Goal: Task Accomplishment & Management: Use online tool/utility

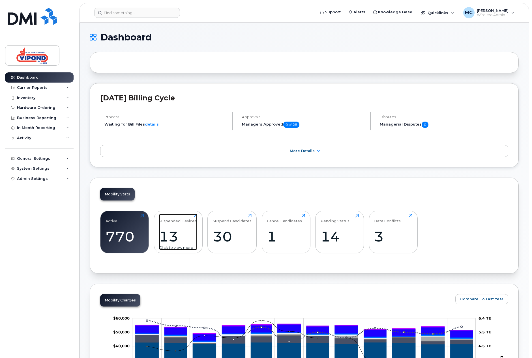
click at [172, 233] on div "13" at bounding box center [178, 236] width 38 height 17
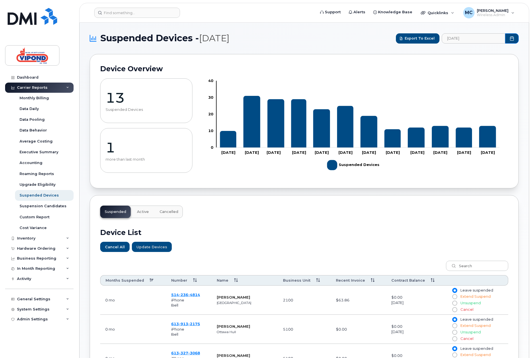
click at [169, 209] on button "Cancelled" at bounding box center [169, 212] width 28 height 12
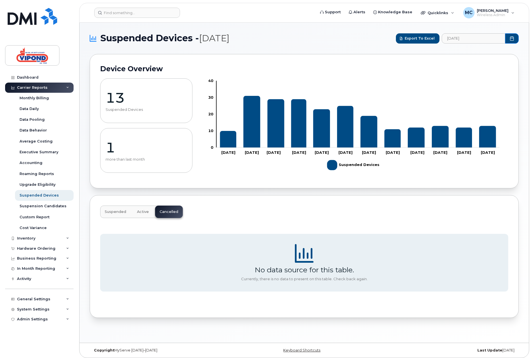
click at [111, 211] on span "Suspended" at bounding box center [115, 211] width 21 height 5
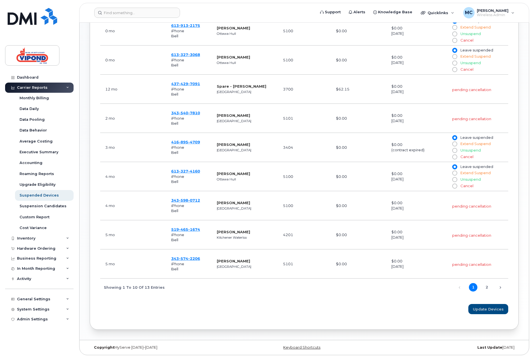
scroll to position [301, 0]
click at [487, 287] on link "2" at bounding box center [486, 287] width 8 height 8
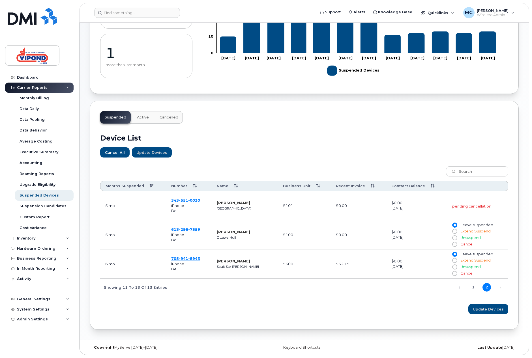
scroll to position [96, 0]
click at [186, 199] on span "551" at bounding box center [183, 200] width 9 height 5
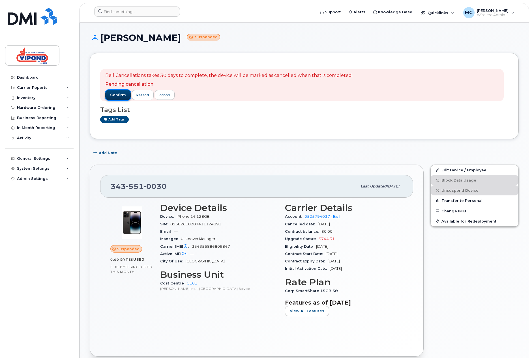
click at [114, 92] on span "confirm" at bounding box center [118, 94] width 16 height 5
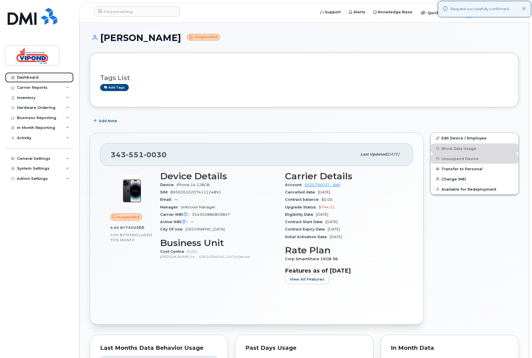
click at [29, 75] on link "Dashboard" at bounding box center [39, 77] width 68 height 10
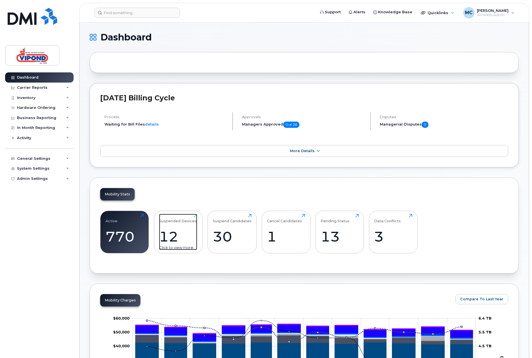
click at [169, 235] on div "12" at bounding box center [178, 236] width 38 height 17
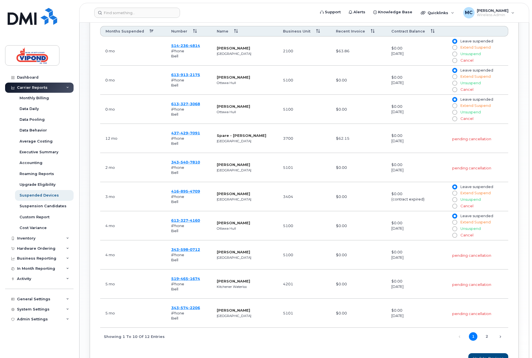
scroll to position [264, 0]
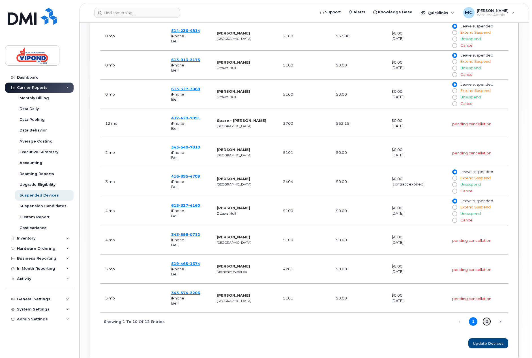
click at [485, 324] on link "2" at bounding box center [486, 321] width 8 height 8
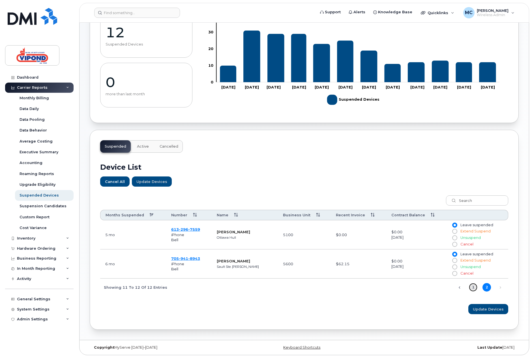
click at [473, 288] on link "1" at bounding box center [472, 287] width 8 height 8
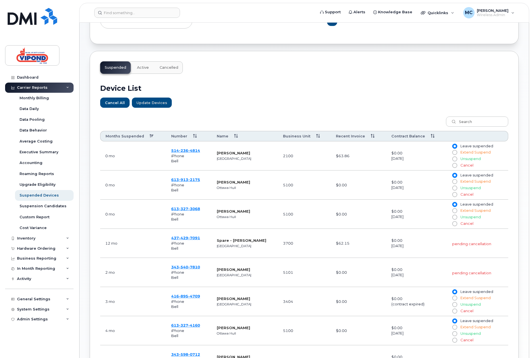
scroll to position [301, 0]
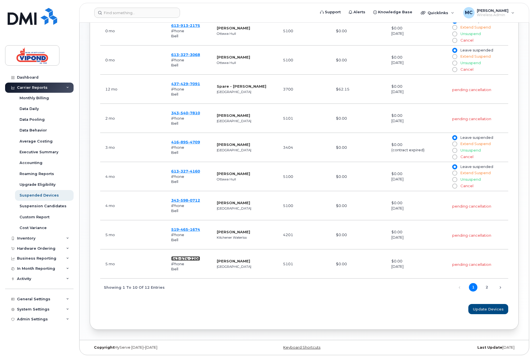
click at [183, 258] on span "574" at bounding box center [183, 258] width 9 height 5
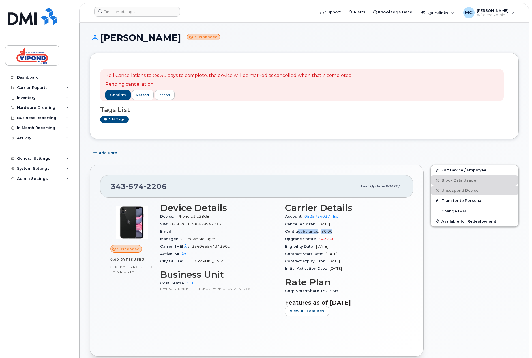
drag, startPoint x: 333, startPoint y: 234, endPoint x: 297, endPoint y: 233, distance: 35.6
click at [297, 233] on div "Contract balance $0.00" at bounding box center [344, 231] width 118 height 7
click at [280, 245] on div "Device Details Device iPhone 11 128GB SIM 89302610206429942013 Email — Manager …" at bounding box center [219, 261] width 125 height 125
click at [28, 79] on div "Dashboard" at bounding box center [27, 77] width 21 height 5
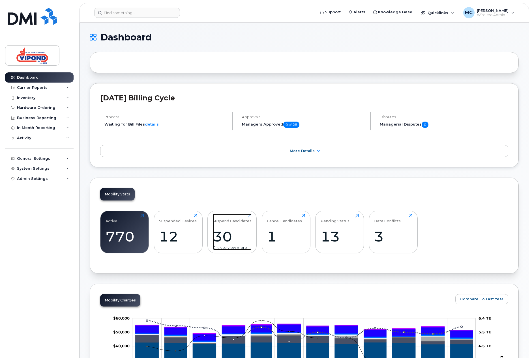
click at [225, 224] on div "Suspend Candidates 30 Click to view more" at bounding box center [232, 232] width 39 height 36
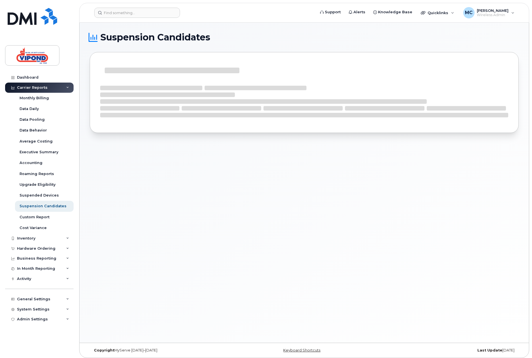
click at [223, 239] on div "Suspension Candidates" at bounding box center [303, 183] width 449 height 320
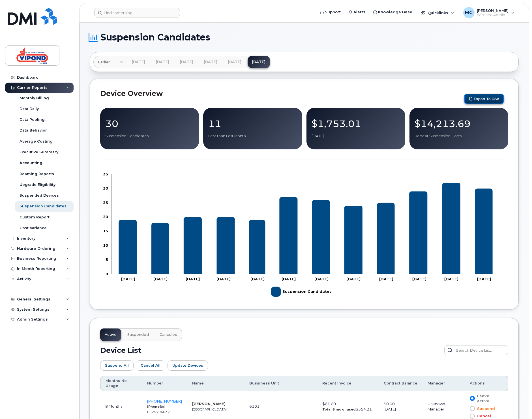
click at [483, 100] on button "Export to CSV" at bounding box center [484, 99] width 40 height 10
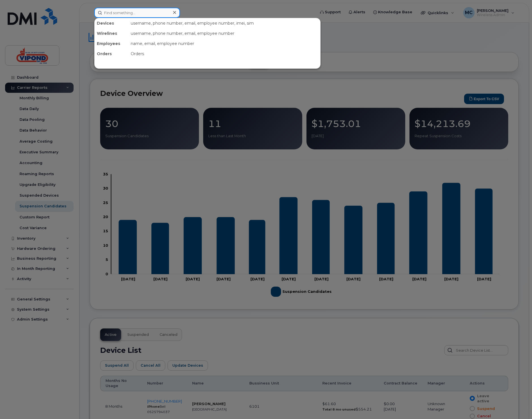
click at [130, 14] on input at bounding box center [137, 13] width 86 height 10
paste input "9022296425"
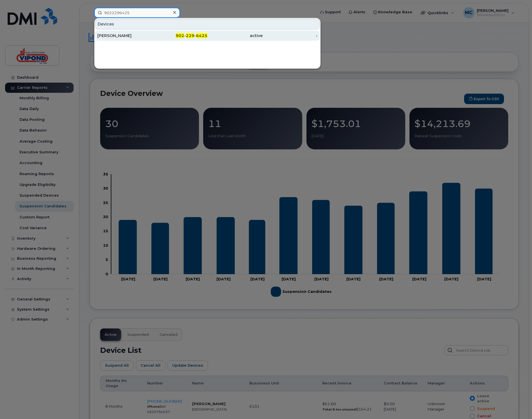
type input "9022296425"
click at [128, 36] on div "Nicholas Hattie" at bounding box center [124, 36] width 55 height 6
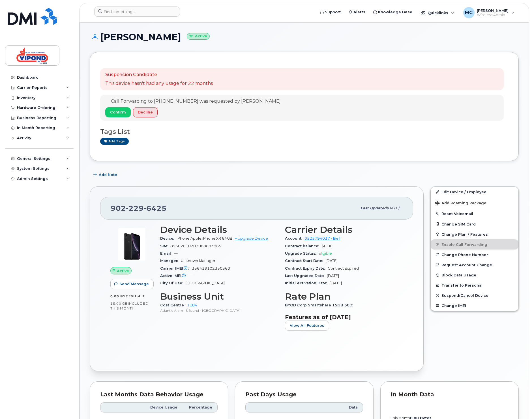
scroll to position [1, 0]
click at [140, 111] on span "Decline" at bounding box center [145, 111] width 15 height 5
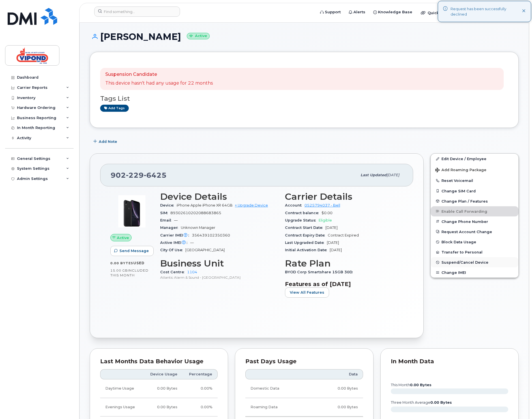
click at [472, 263] on span "Suspend/Cancel Device" at bounding box center [464, 262] width 47 height 4
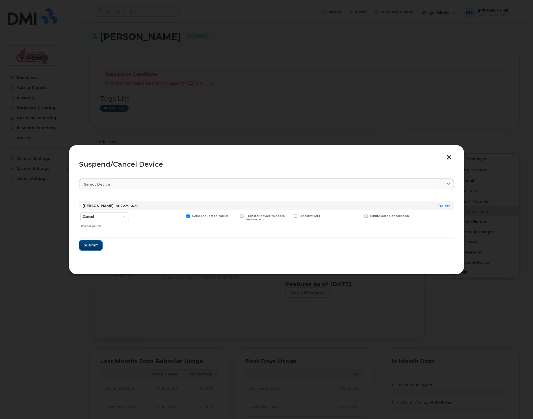
click at [97, 247] on span "Submit" at bounding box center [91, 244] width 14 height 5
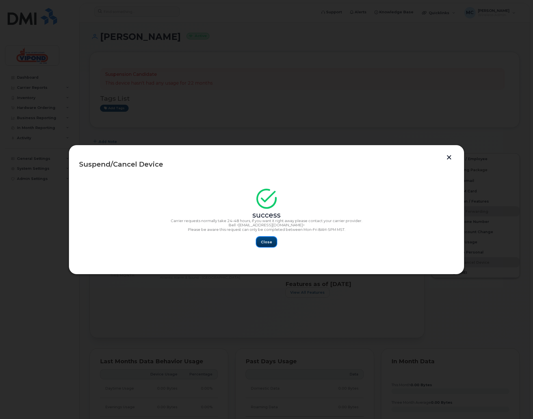
click at [265, 242] on span "Close" at bounding box center [266, 241] width 11 height 5
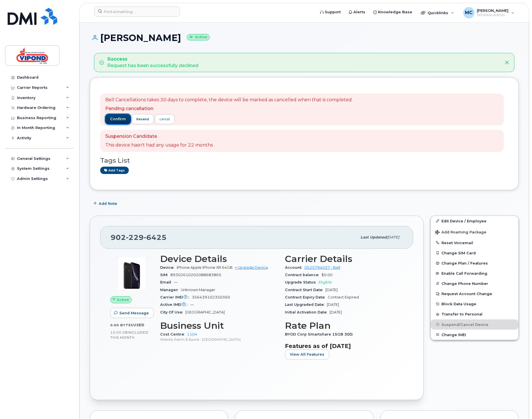
click at [118, 117] on span "confirm" at bounding box center [118, 118] width 16 height 5
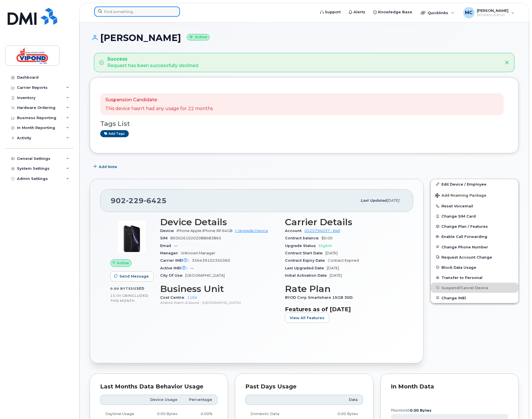
click at [117, 13] on input at bounding box center [137, 12] width 86 height 10
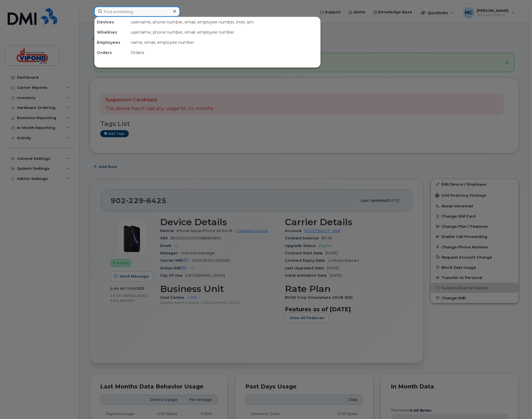
paste input "9053012480"
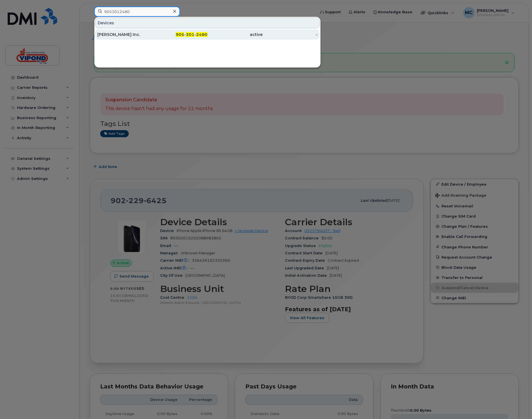
type input "9053012480"
click at [123, 31] on div "Vipond Inc." at bounding box center [124, 34] width 55 height 10
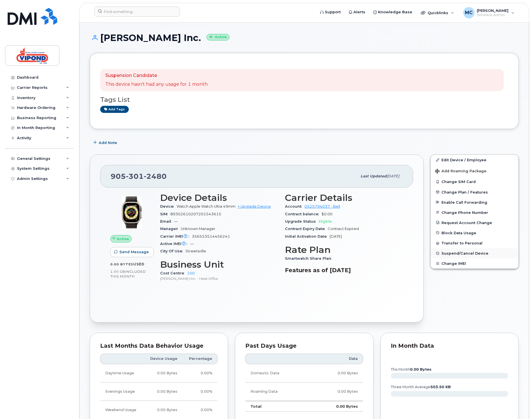
click at [453, 254] on span "Suspend/Cancel Device" at bounding box center [464, 253] width 47 height 4
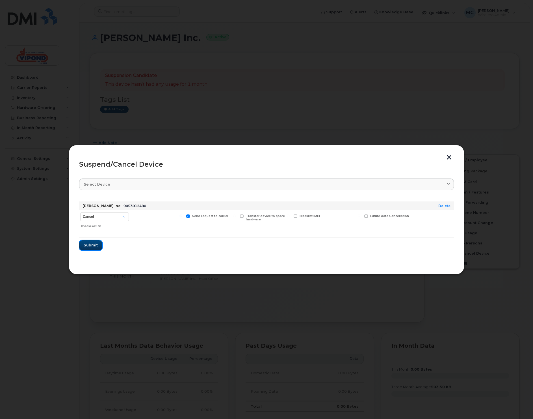
click at [90, 245] on span "Submit" at bounding box center [91, 244] width 14 height 5
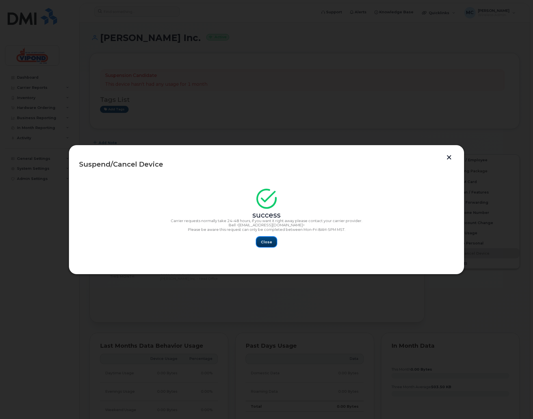
click at [273, 241] on button "Close" at bounding box center [266, 242] width 20 height 10
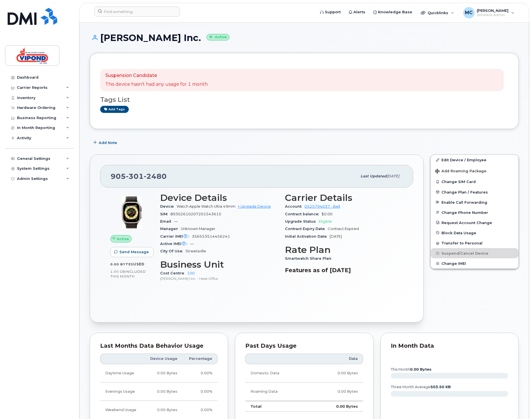
click at [177, 146] on div "Add Note" at bounding box center [304, 142] width 429 height 10
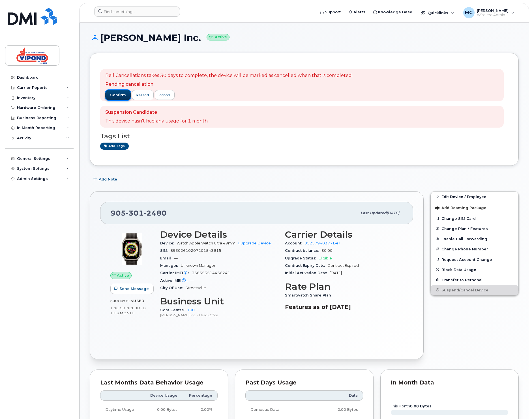
click at [115, 94] on span "confirm" at bounding box center [118, 94] width 16 height 5
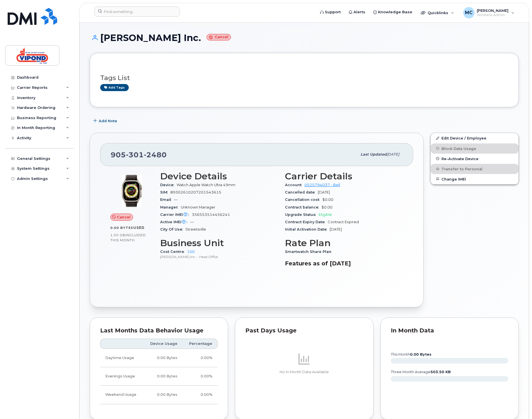
click at [173, 128] on div "Tags List Add tags Add Note [PHONE_NUMBER] Last updated [DATE] Cancel 0.00 Byte…" at bounding box center [304, 301] width 429 height 496
click at [119, 10] on input at bounding box center [137, 12] width 86 height 10
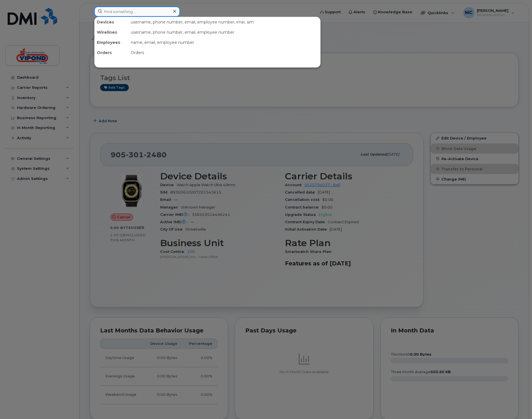
paste input "7058166502"
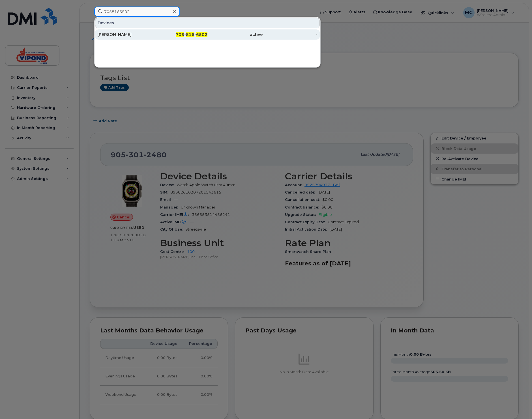
type input "7058166502"
click at [111, 32] on div "[PERSON_NAME]" at bounding box center [124, 35] width 55 height 6
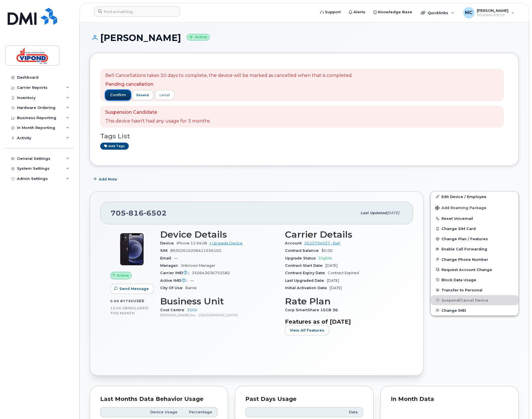
click at [119, 95] on span "confirm" at bounding box center [118, 94] width 16 height 5
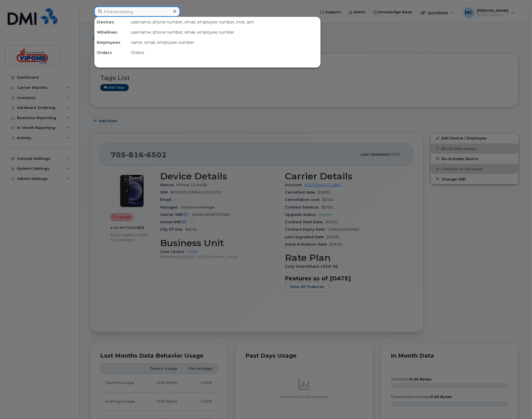
click at [121, 10] on input at bounding box center [137, 12] width 86 height 10
paste input "7058166398"
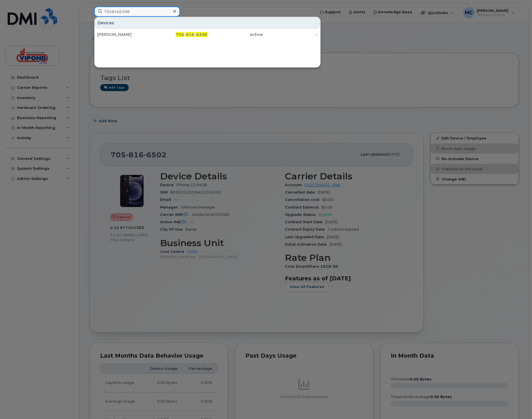
type input "7058166398"
click at [132, 29] on div "Devices Raymond Schneider 705 - 816 - 6398 active -" at bounding box center [207, 28] width 226 height 23
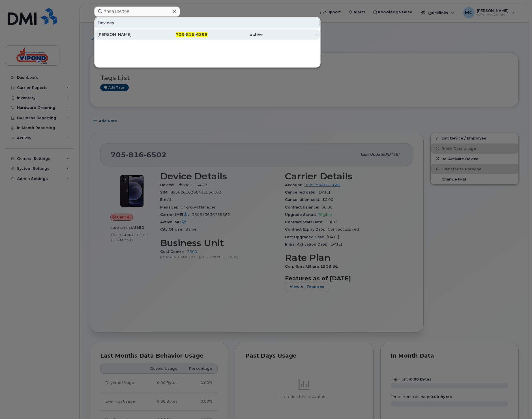
click at [131, 33] on div "[PERSON_NAME]" at bounding box center [124, 35] width 55 height 6
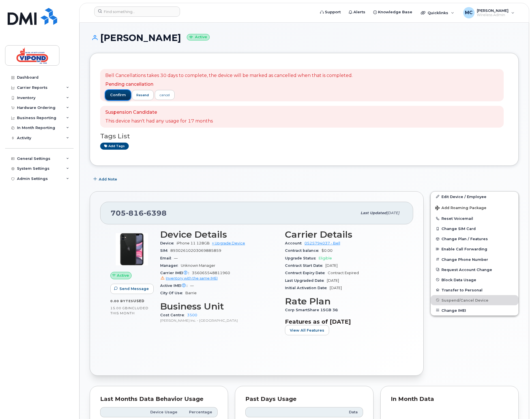
click at [121, 95] on span "confirm" at bounding box center [118, 94] width 16 height 5
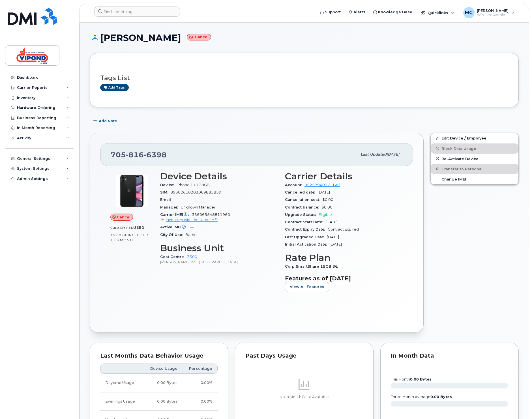
click at [160, 118] on div "Add Note" at bounding box center [304, 121] width 429 height 10
click at [129, 10] on input at bounding box center [137, 12] width 86 height 10
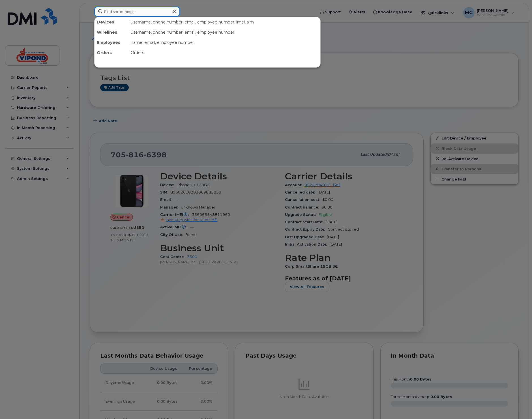
paste input "7056778158"
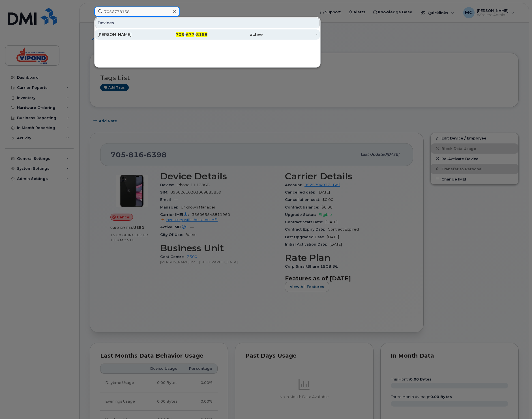
type input "7056778158"
click at [115, 31] on div "[PERSON_NAME]" at bounding box center [124, 34] width 55 height 10
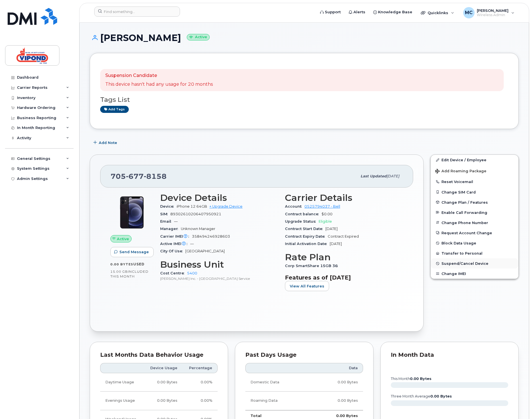
click at [476, 263] on span "Suspend/Cancel Device" at bounding box center [464, 263] width 47 height 4
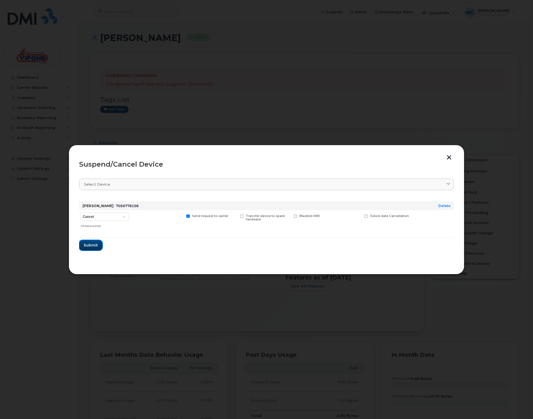
click at [89, 245] on span "Submit" at bounding box center [91, 244] width 14 height 5
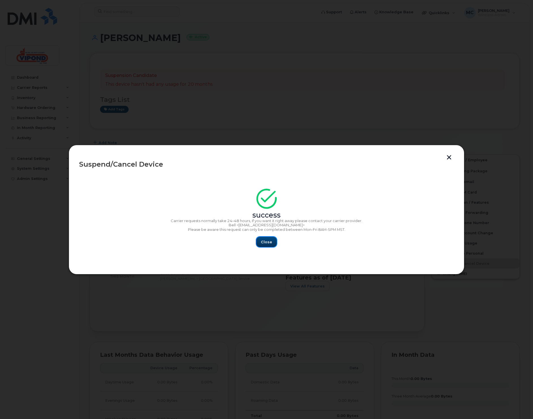
click at [271, 241] on span "Close" at bounding box center [266, 241] width 11 height 5
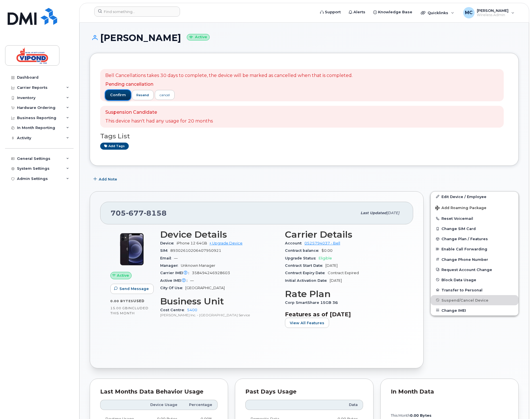
click at [118, 94] on span "confirm" at bounding box center [118, 94] width 16 height 5
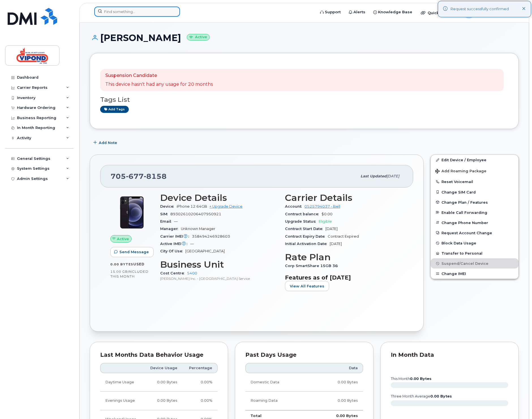
click at [124, 13] on input at bounding box center [137, 12] width 86 height 10
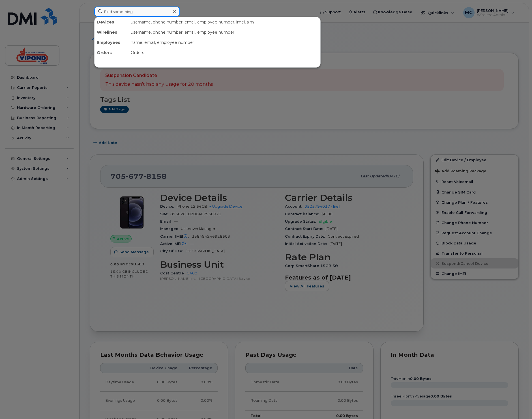
paste input "7056230188"
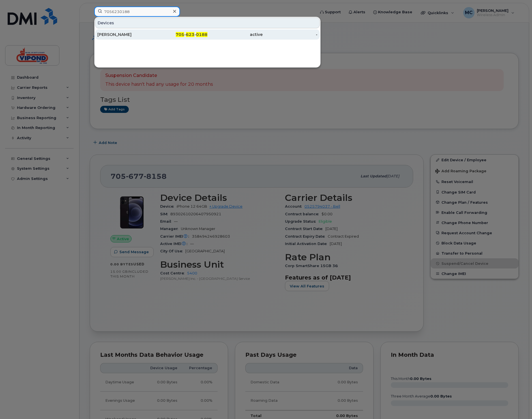
type input "7056230188"
click at [112, 33] on div "[PERSON_NAME]" at bounding box center [124, 35] width 55 height 6
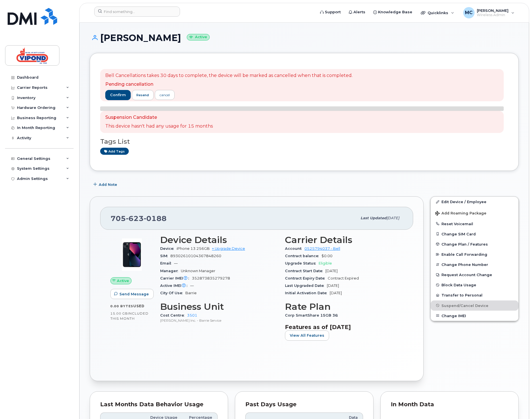
click at [290, 94] on div "confirm resend cancel" at bounding box center [228, 95] width 247 height 10
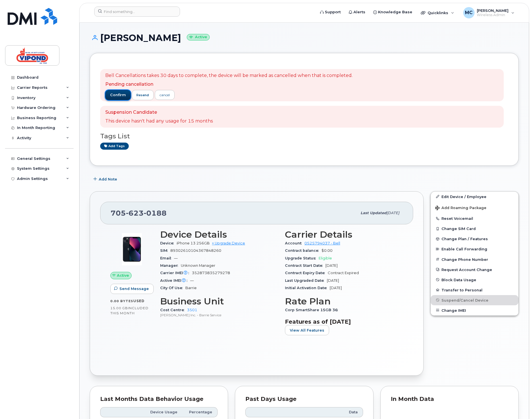
click at [115, 94] on span "confirm" at bounding box center [118, 94] width 16 height 5
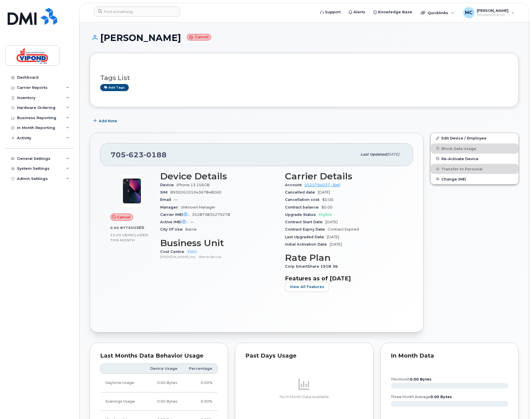
click at [162, 124] on div "Add Note" at bounding box center [304, 121] width 429 height 10
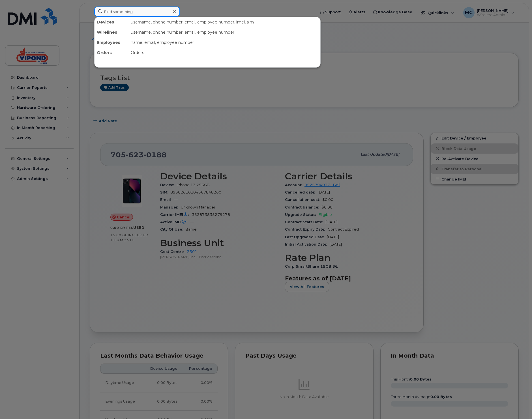
click at [113, 7] on input at bounding box center [137, 12] width 86 height 10
paste input "6138580422"
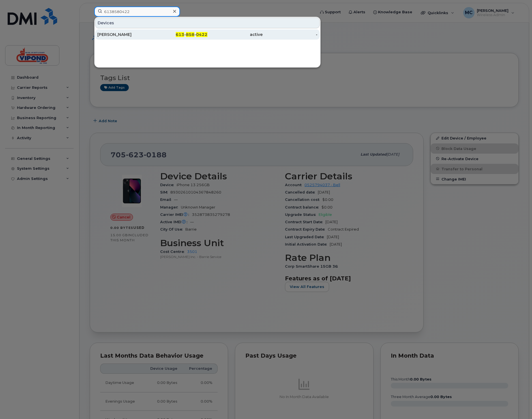
type input "6138580422"
click at [153, 29] on link "Michael Forbes 613 - 858 - 0422 active -" at bounding box center [207, 34] width 224 height 10
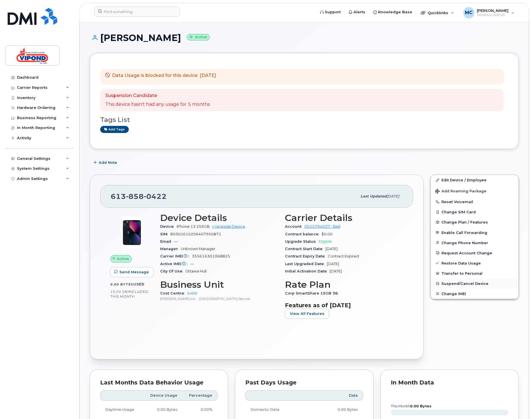
click at [470, 283] on span "Suspend/Cancel Device" at bounding box center [464, 283] width 47 height 4
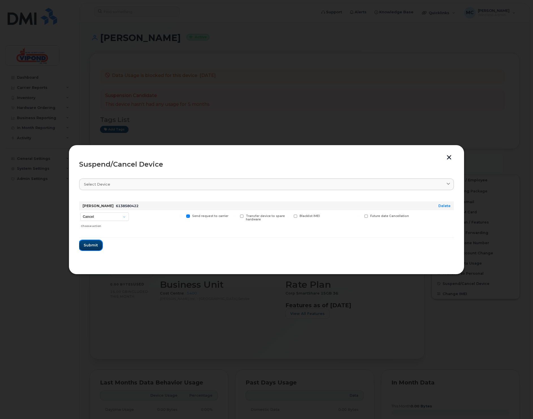
click at [94, 245] on span "Submit" at bounding box center [91, 244] width 14 height 5
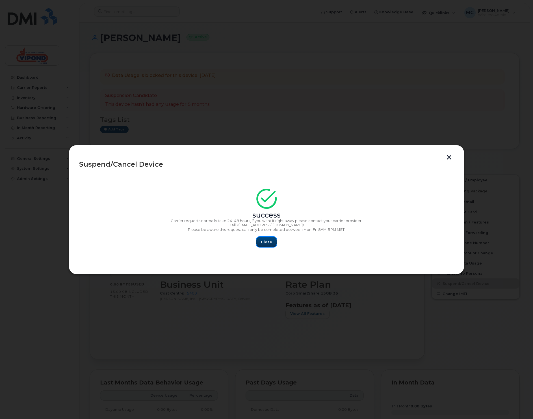
click at [270, 239] on button "Close" at bounding box center [266, 242] width 20 height 10
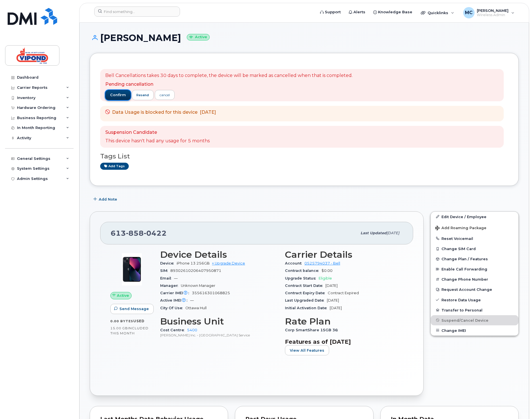
click at [114, 95] on span "confirm" at bounding box center [118, 94] width 16 height 5
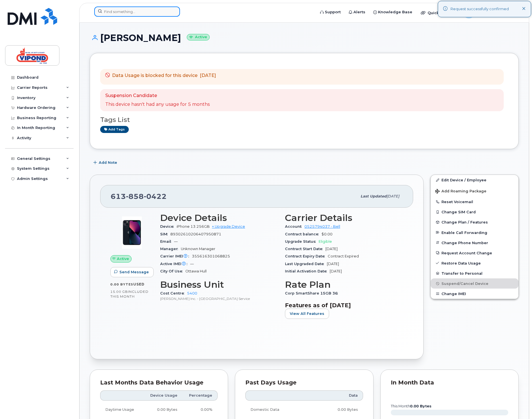
click at [122, 11] on input at bounding box center [137, 12] width 86 height 10
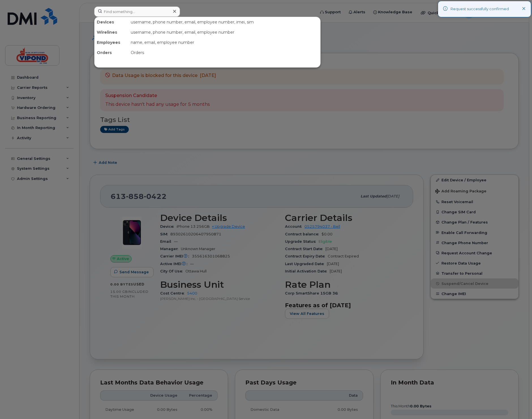
click at [250, 162] on div at bounding box center [266, 209] width 532 height 419
drag, startPoint x: 134, startPoint y: 10, endPoint x: 131, endPoint y: 14, distance: 4.4
click at [134, 10] on input at bounding box center [137, 12] width 86 height 10
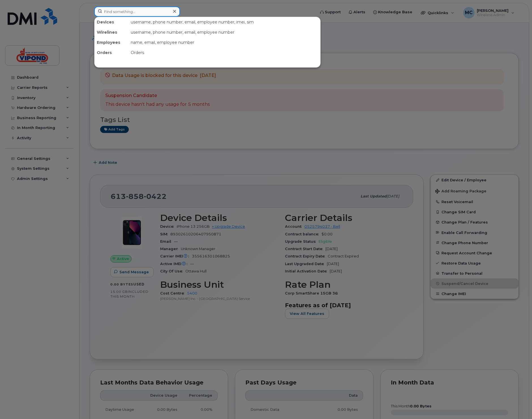
paste input "4167173030"
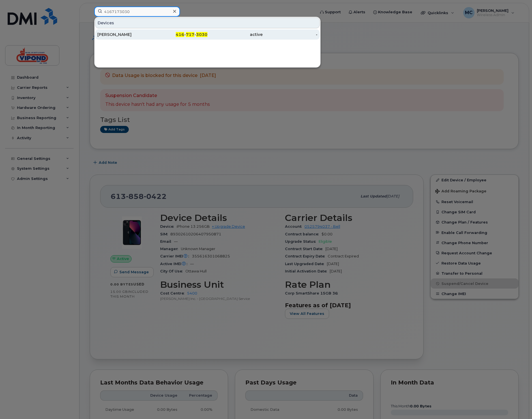
type input "4167173030"
click at [112, 32] on div "Seamus Donovan" at bounding box center [124, 34] width 55 height 10
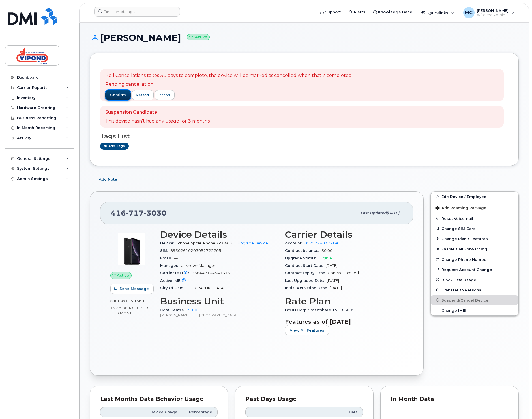
click at [118, 95] on span "confirm" at bounding box center [118, 94] width 16 height 5
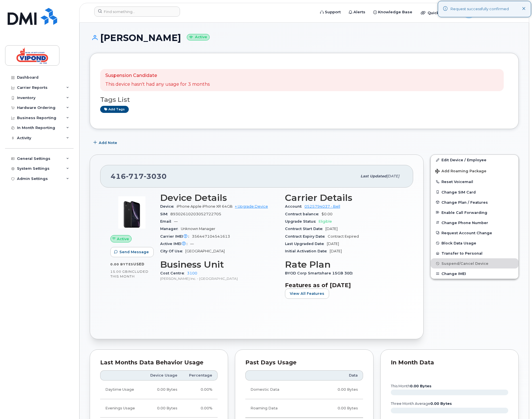
click at [168, 178] on div "[PHONE_NUMBER]" at bounding box center [234, 176] width 246 height 12
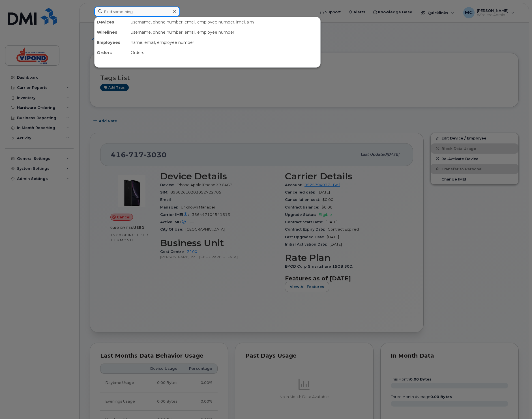
click at [136, 12] on input at bounding box center [137, 12] width 86 height 10
paste input "4166885675"
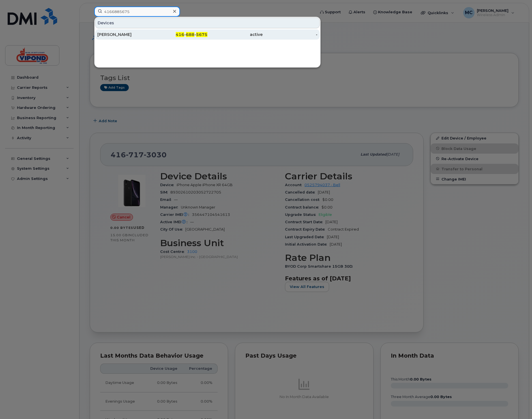
type input "4166885675"
click at [120, 34] on div "Adam Tin" at bounding box center [124, 35] width 55 height 6
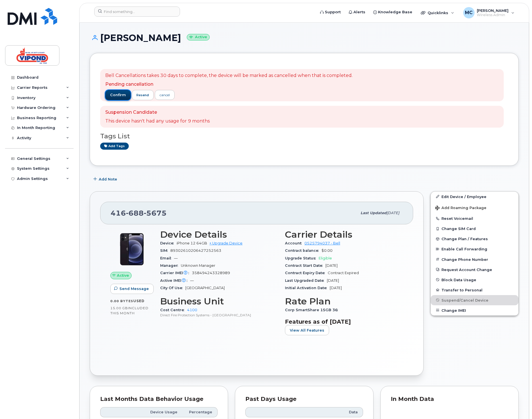
click at [119, 94] on span "confirm" at bounding box center [118, 94] width 16 height 5
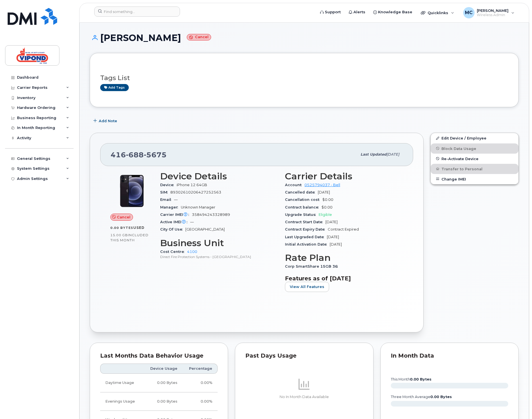
click at [176, 120] on div "Add Note" at bounding box center [304, 121] width 429 height 10
click at [128, 11] on input at bounding box center [137, 12] width 86 height 10
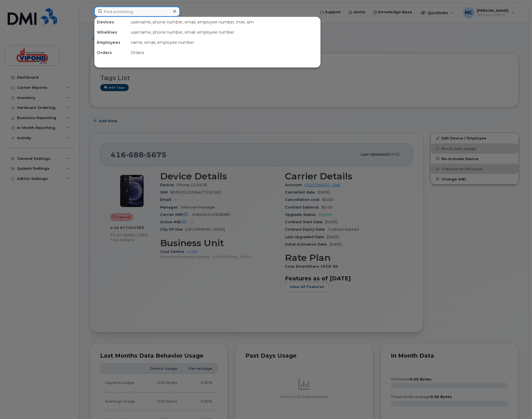
paste input "4164758802"
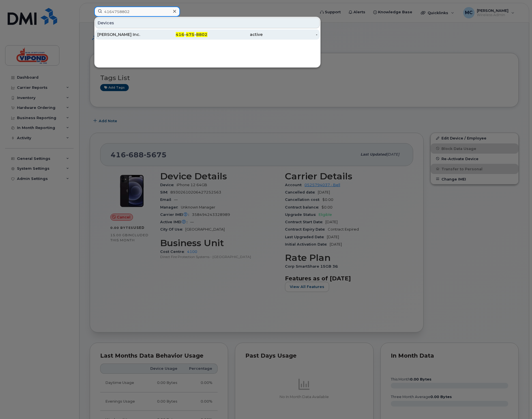
type input "4164758802"
click at [115, 32] on div "[PERSON_NAME] Inc." at bounding box center [124, 35] width 55 height 6
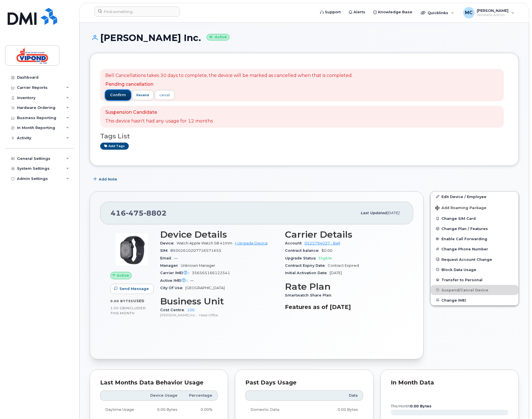
click at [114, 96] on span "confirm" at bounding box center [118, 94] width 16 height 5
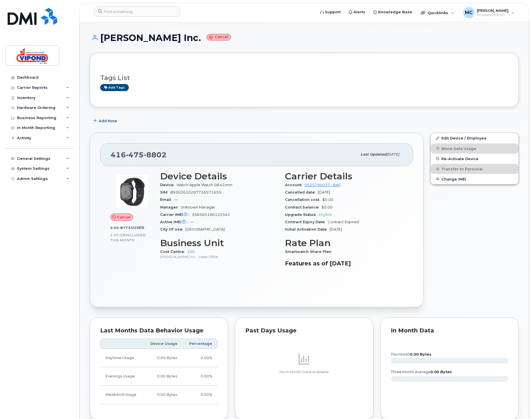
click at [232, 41] on h1 "Vipond Inc. Cancel" at bounding box center [304, 38] width 429 height 10
click at [119, 12] on input at bounding box center [137, 12] width 86 height 10
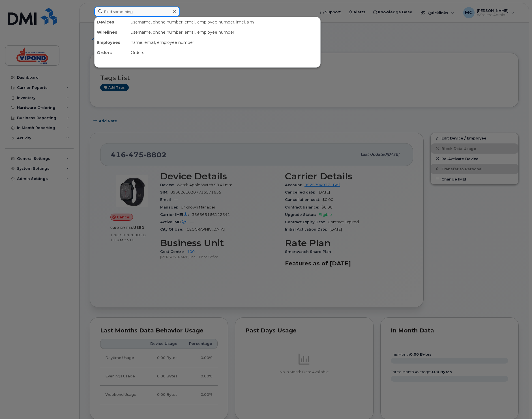
paste input "3435509830"
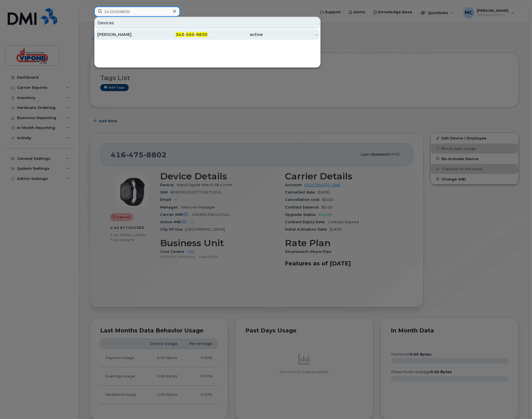
type input "3435509830"
click at [128, 32] on div "Joshua Mc Intyre" at bounding box center [124, 35] width 55 height 6
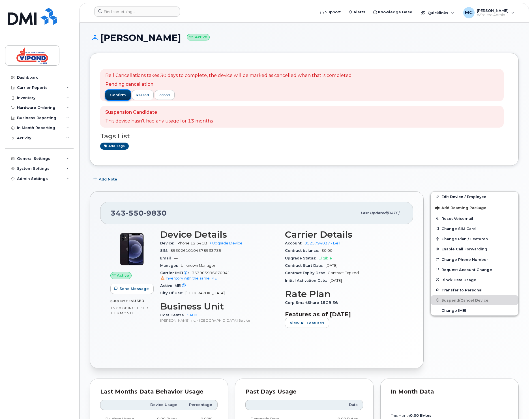
click at [115, 94] on span "confirm" at bounding box center [118, 94] width 16 height 5
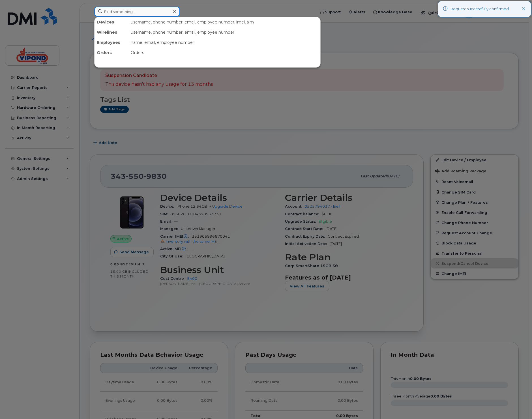
click at [128, 13] on input at bounding box center [137, 12] width 86 height 10
paste input "2895416784"
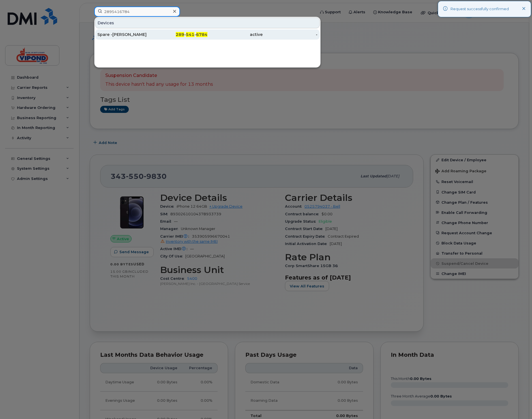
type input "2895416784"
click at [119, 31] on div "Spare -Carlos Ramirez" at bounding box center [124, 34] width 55 height 10
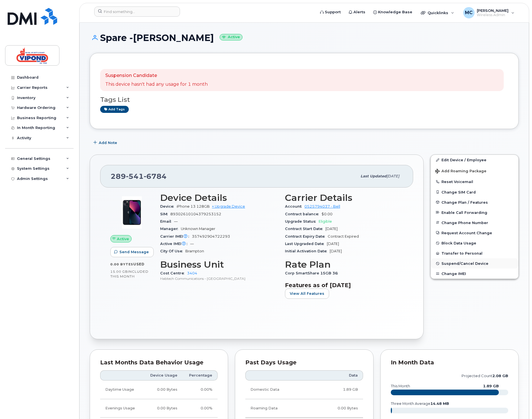
click at [461, 264] on span "Suspend/Cancel Device" at bounding box center [464, 263] width 47 height 4
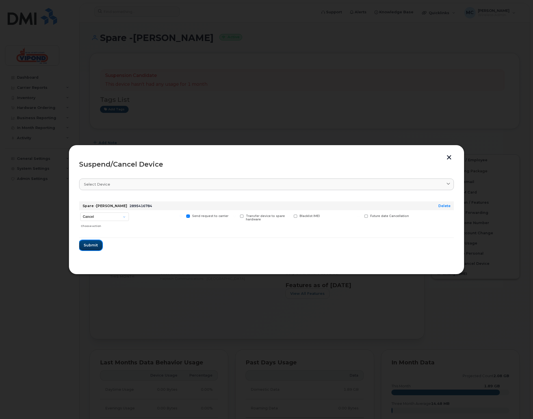
click at [92, 246] on span "Submit" at bounding box center [91, 244] width 14 height 5
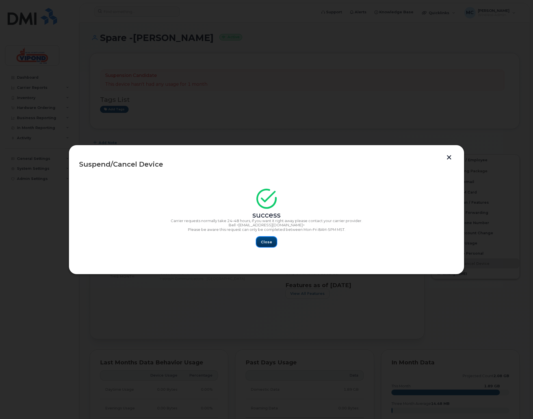
click at [268, 241] on span "Close" at bounding box center [266, 241] width 11 height 5
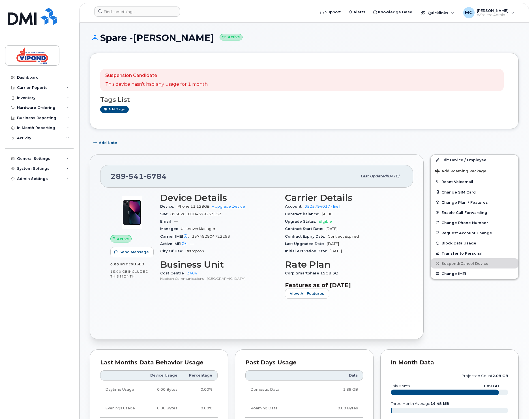
click at [152, 148] on div "Add Note" at bounding box center [304, 142] width 429 height 10
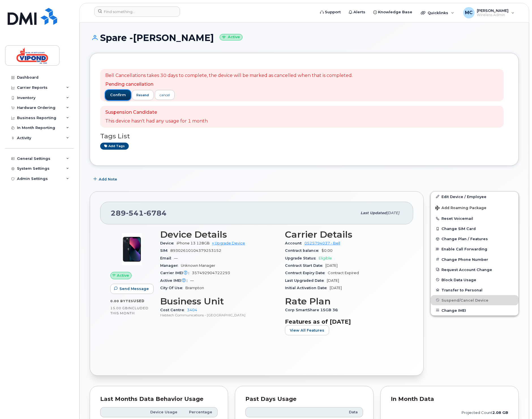
click at [116, 92] on button "confirm" at bounding box center [117, 95] width 25 height 10
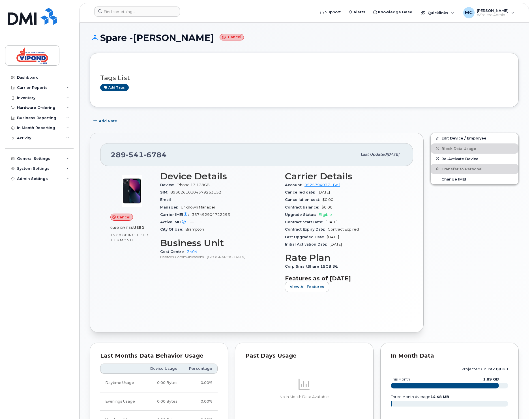
click at [162, 122] on div "Add Note" at bounding box center [304, 121] width 429 height 10
click at [30, 78] on div "Dashboard" at bounding box center [27, 77] width 21 height 5
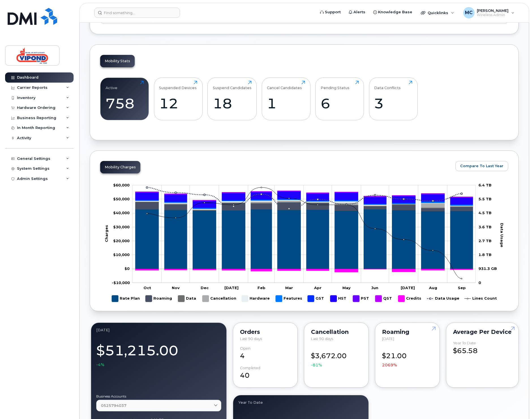
scroll to position [51, 0]
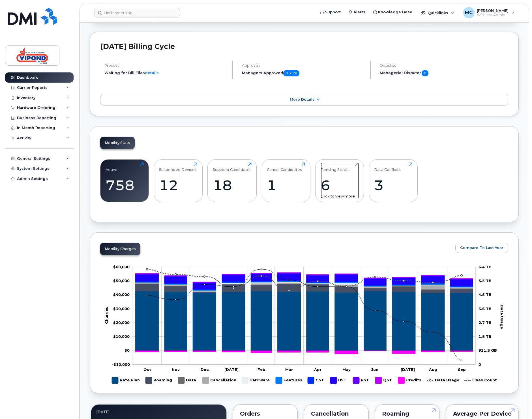
click at [327, 186] on div "6" at bounding box center [339, 185] width 38 height 17
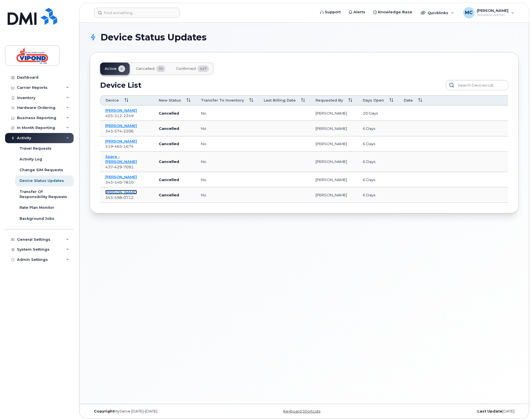
click at [112, 190] on link "[PERSON_NAME]" at bounding box center [121, 192] width 32 height 5
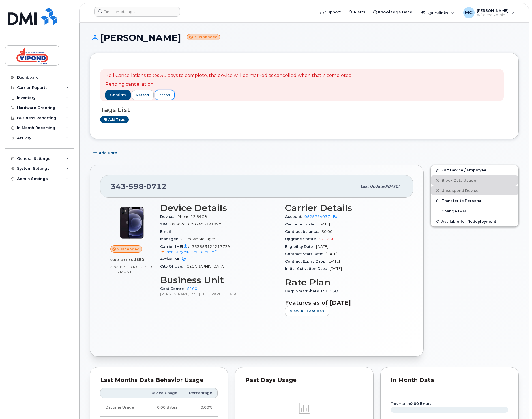
click at [170, 96] on link "cancel" at bounding box center [165, 95] width 20 height 10
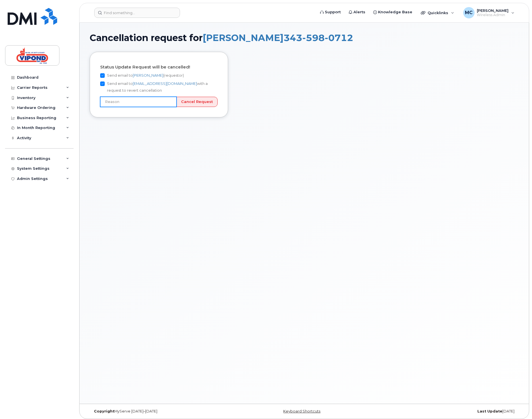
click at [172, 102] on input "text" at bounding box center [138, 102] width 76 height 10
type input "Picked number by mistake"
click at [201, 101] on input "Cancel Request" at bounding box center [196, 102] width 41 height 10
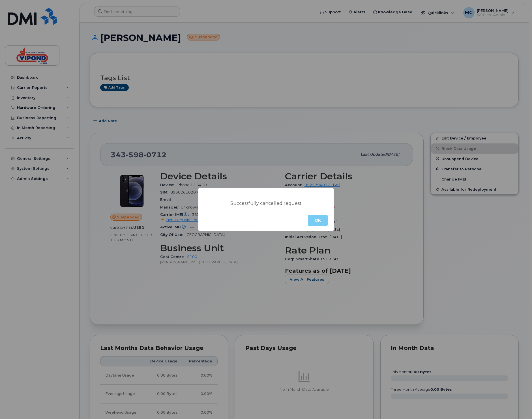
click at [319, 221] on button "OK" at bounding box center [318, 220] width 20 height 11
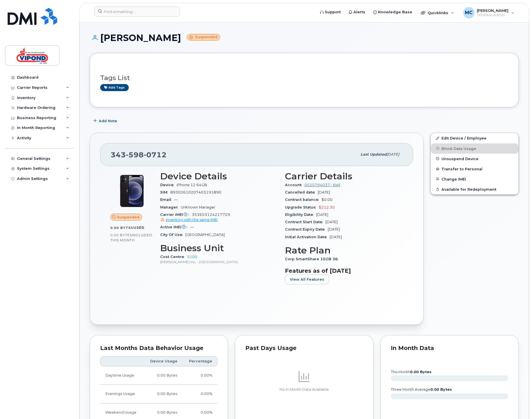
click at [171, 120] on div "Add Note" at bounding box center [304, 121] width 429 height 10
click at [27, 79] on link "Dashboard" at bounding box center [39, 77] width 68 height 10
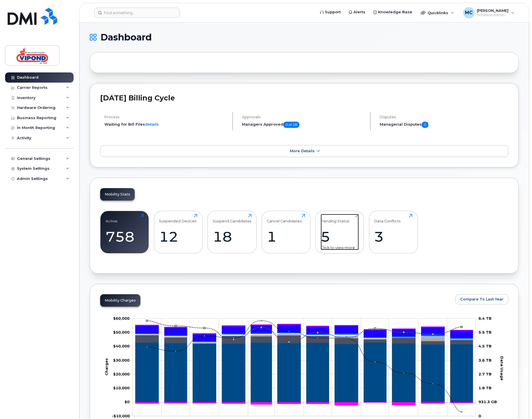
click at [325, 237] on div "5" at bounding box center [339, 236] width 38 height 17
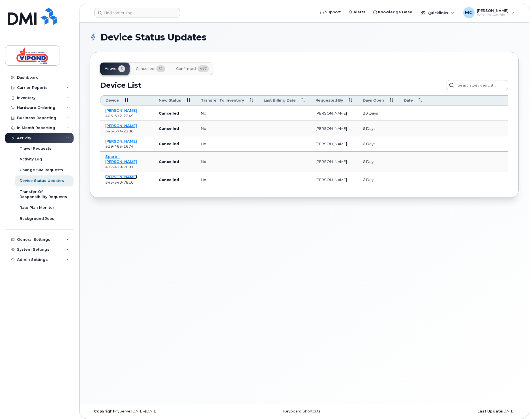
click at [115, 174] on link "[PERSON_NAME]" at bounding box center [121, 176] width 32 height 5
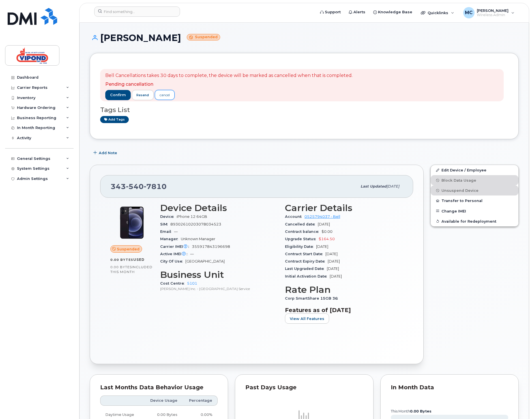
click at [167, 96] on div "cancel" at bounding box center [164, 94] width 10 height 5
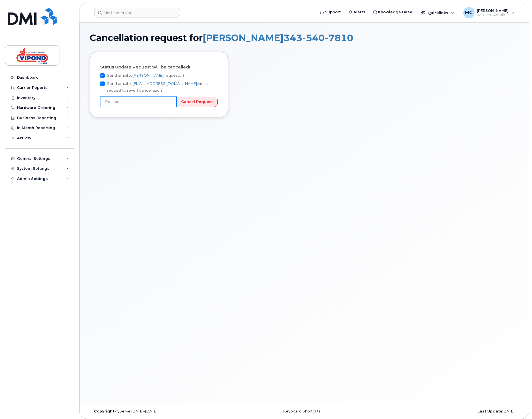
click at [165, 101] on input "text" at bounding box center [138, 102] width 76 height 10
type input "Picked number by mistake"
click at [192, 100] on input "Cancel Request" at bounding box center [196, 102] width 41 height 10
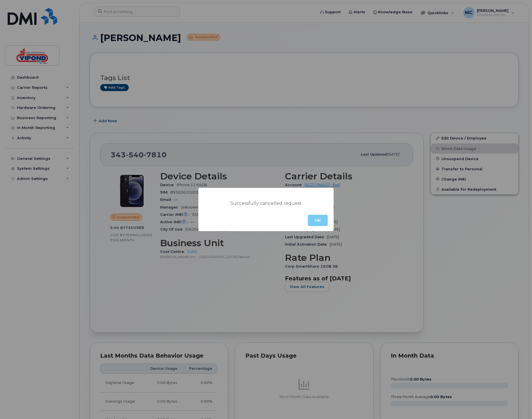
click at [318, 221] on button "OK" at bounding box center [318, 220] width 20 height 11
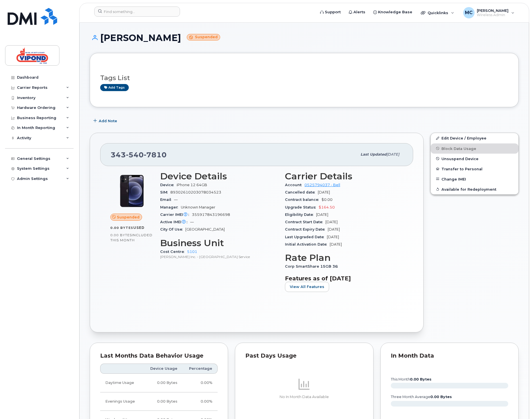
click at [187, 131] on div "343 540 7810 Last updated Aug 07, 2025 Suspended 0.00 Bytes  used 0.00 Bytes  i…" at bounding box center [256, 232] width 340 height 206
click at [29, 77] on div "Dashboard" at bounding box center [27, 77] width 21 height 5
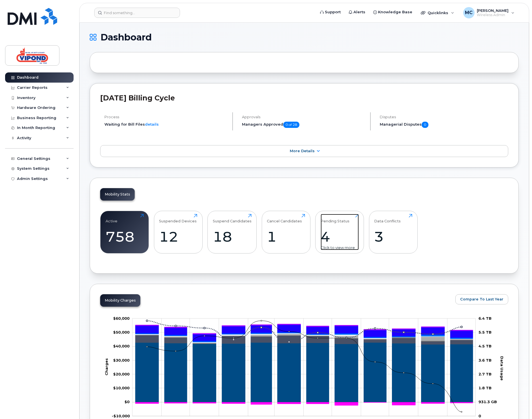
click at [326, 239] on div "4" at bounding box center [339, 236] width 38 height 17
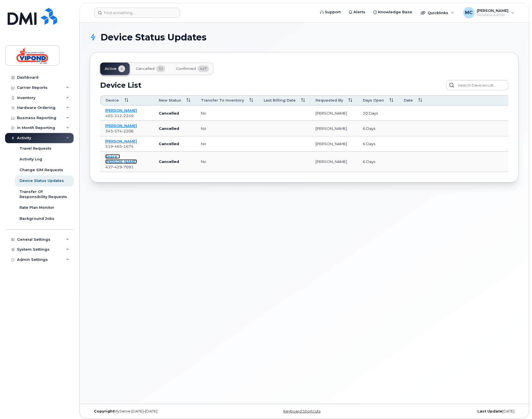
click at [117, 157] on link "Spare - Corinna Mcisaac" at bounding box center [121, 159] width 32 height 10
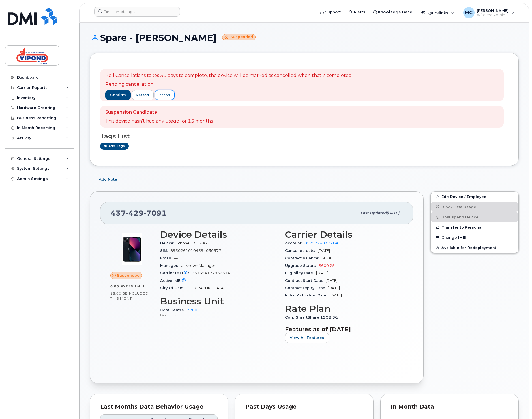
click at [163, 97] on div "cancel" at bounding box center [164, 94] width 10 height 5
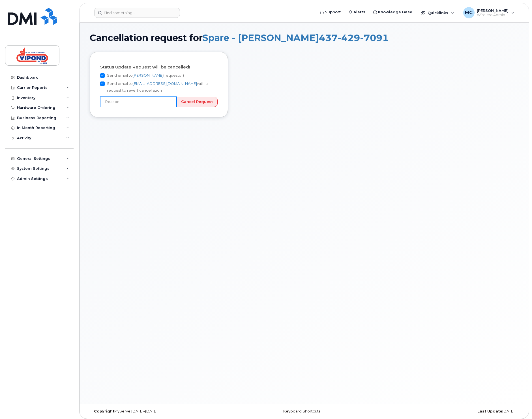
click at [175, 103] on input "text" at bounding box center [138, 102] width 76 height 10
type input "Picked number by mistake"
click at [197, 100] on input "Cancel Request" at bounding box center [196, 102] width 41 height 10
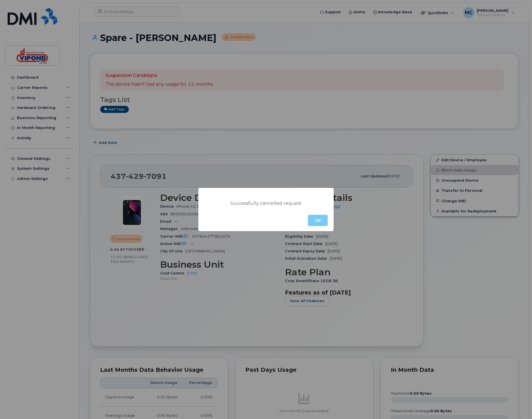
click at [318, 220] on button "OK" at bounding box center [318, 220] width 20 height 11
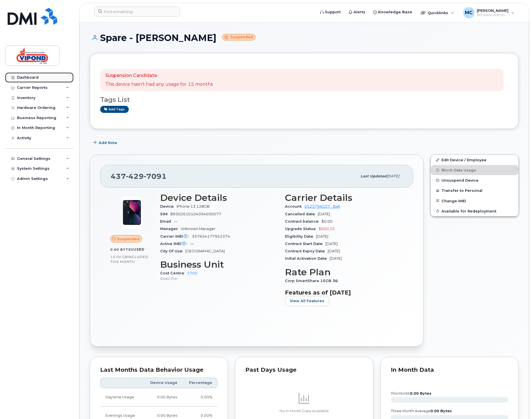
click at [27, 80] on link "Dashboard" at bounding box center [39, 77] width 68 height 10
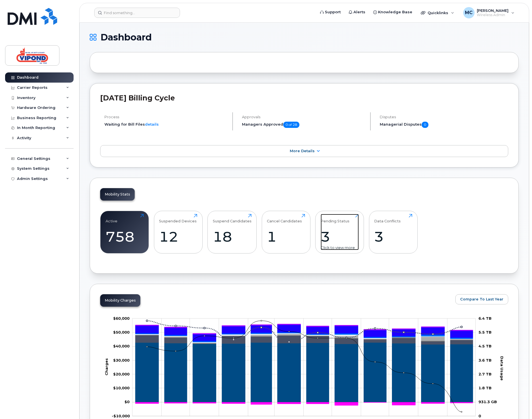
click at [325, 237] on div "3" at bounding box center [339, 236] width 38 height 17
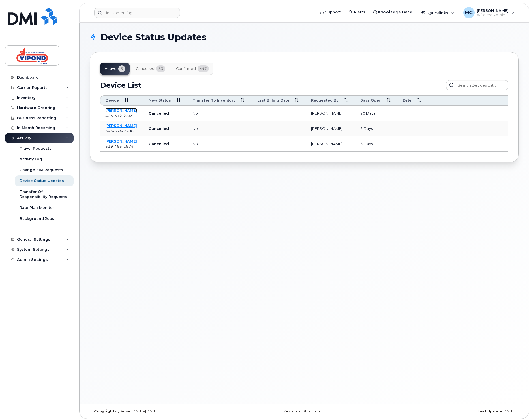
click at [115, 111] on link "Gene Chanski" at bounding box center [121, 110] width 32 height 5
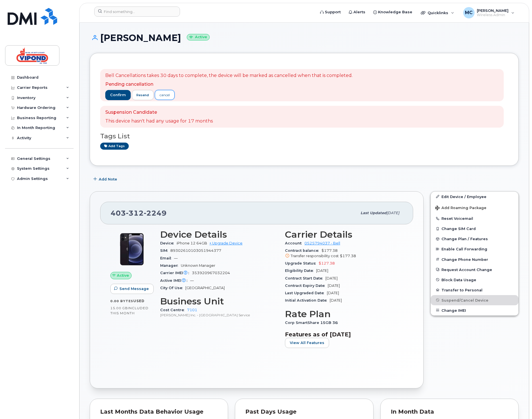
click at [162, 96] on div "cancel" at bounding box center [164, 94] width 10 height 5
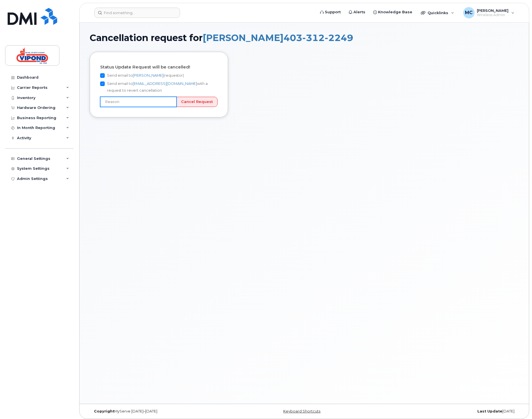
click at [169, 101] on input "text" at bounding box center [138, 102] width 76 height 10
type input "Incorrect number"
click at [196, 102] on input "Cancel Request" at bounding box center [196, 102] width 41 height 10
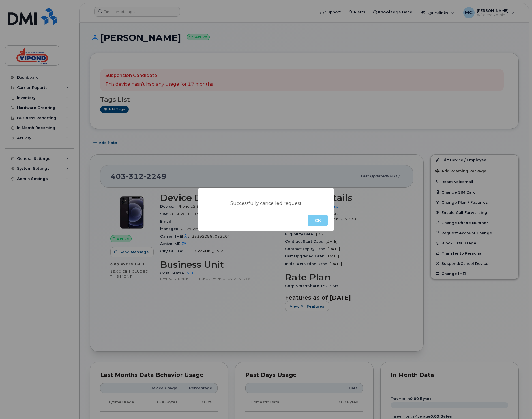
click at [317, 220] on button "OK" at bounding box center [318, 220] width 20 height 11
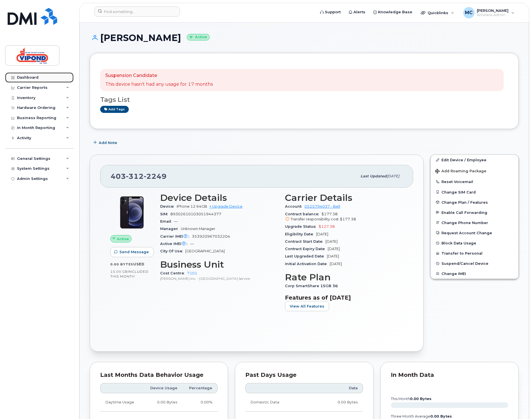
click at [33, 79] on div "Dashboard" at bounding box center [27, 77] width 21 height 5
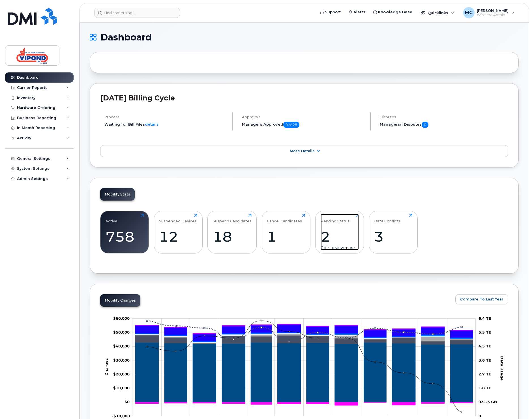
click at [324, 238] on div "2" at bounding box center [339, 236] width 38 height 17
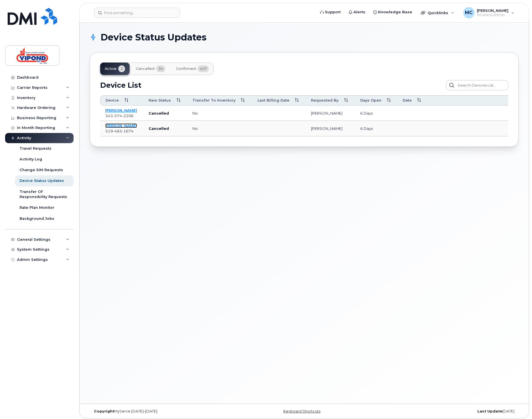
click at [116, 126] on link "[PERSON_NAME]" at bounding box center [121, 125] width 32 height 5
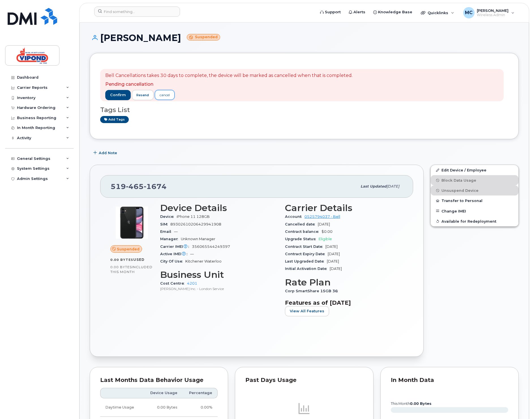
click at [165, 96] on div "cancel" at bounding box center [164, 94] width 10 height 5
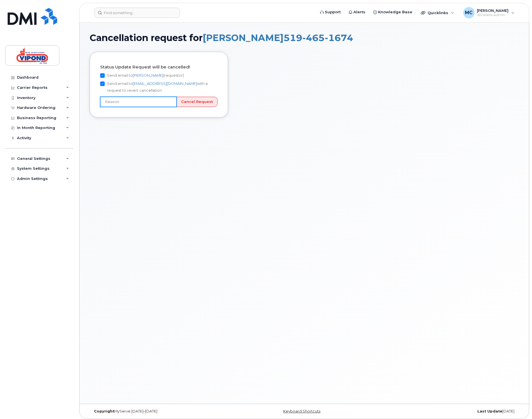
click at [152, 101] on input "text" at bounding box center [138, 102] width 76 height 10
type input "Picked number by mistake"
click at [193, 100] on input "Cancel Request" at bounding box center [196, 102] width 41 height 10
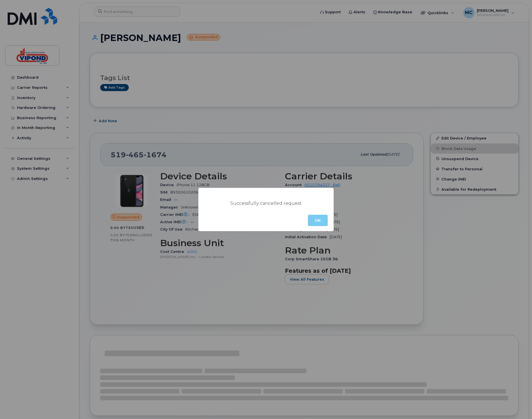
click at [315, 219] on button "OK" at bounding box center [318, 220] width 20 height 11
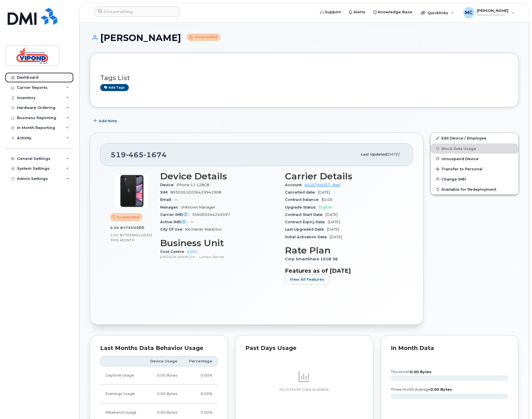
click at [31, 76] on div "Dashboard" at bounding box center [27, 77] width 21 height 5
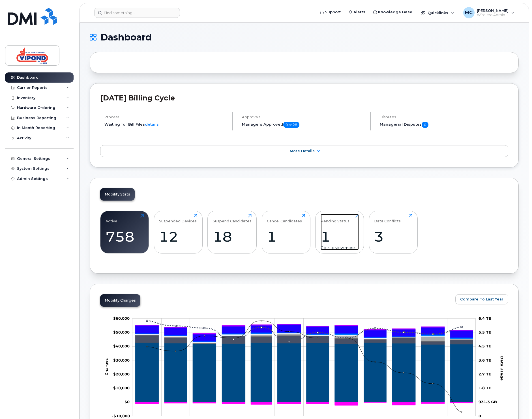
click at [325, 221] on div "Pending Status" at bounding box center [334, 218] width 29 height 9
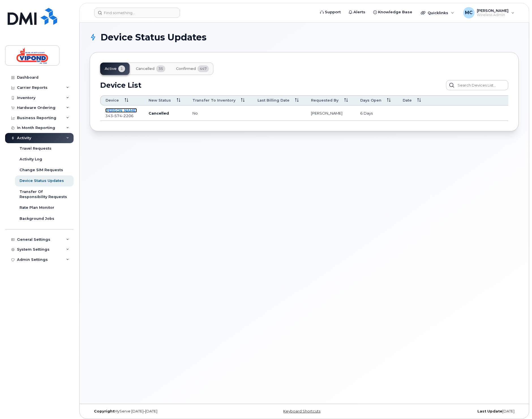
click at [121, 109] on link "[PERSON_NAME]" at bounding box center [121, 110] width 32 height 5
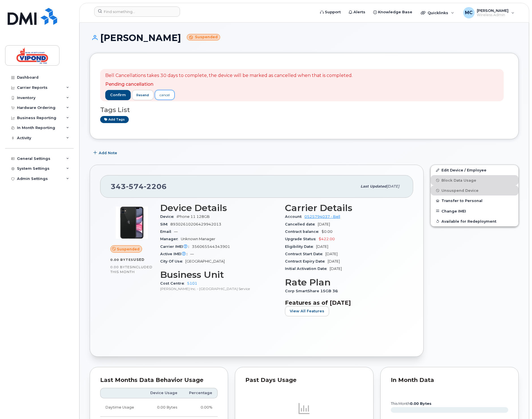
click at [164, 97] on div "cancel" at bounding box center [164, 94] width 10 height 5
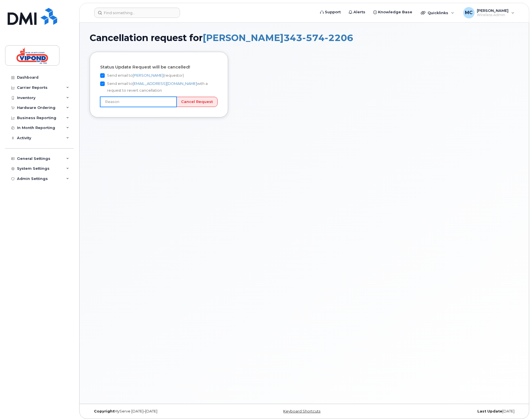
click at [166, 106] on input "text" at bounding box center [138, 102] width 76 height 10
type input "Picked number by mistake"
drag, startPoint x: 206, startPoint y: 104, endPoint x: 213, endPoint y: 104, distance: 7.4
click at [206, 104] on input "Cancel Request" at bounding box center [196, 102] width 41 height 10
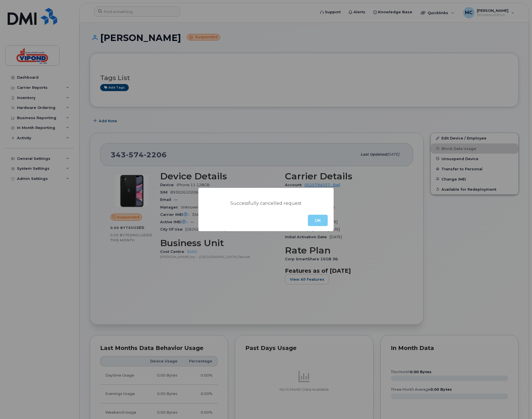
click at [315, 216] on button "OK" at bounding box center [318, 220] width 20 height 11
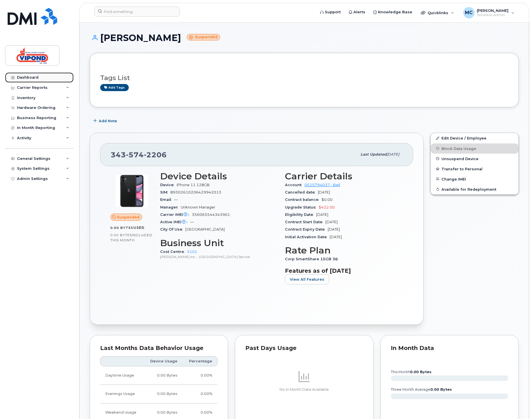
click at [34, 77] on div "Dashboard" at bounding box center [27, 77] width 21 height 5
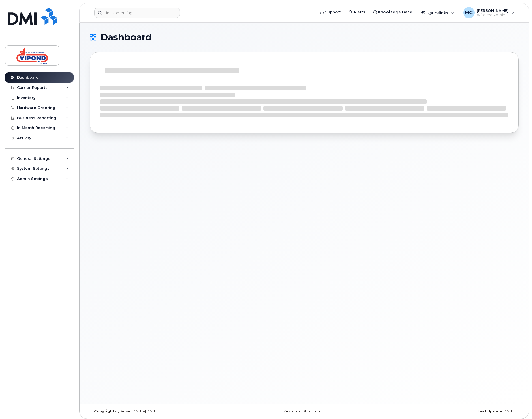
click at [275, 36] on h1 "Dashboard" at bounding box center [303, 37] width 426 height 9
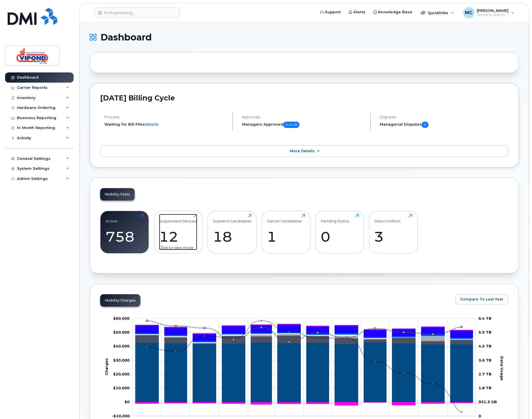
click at [165, 235] on div "12" at bounding box center [178, 236] width 38 height 17
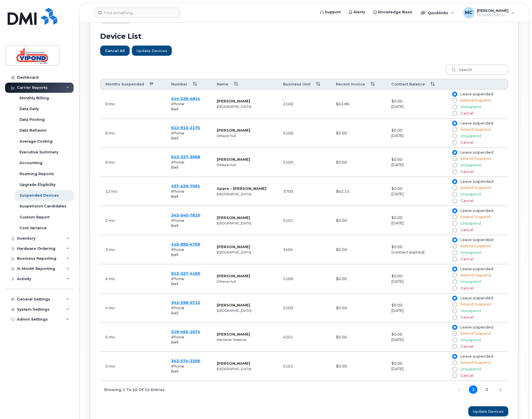
scroll to position [243, 0]
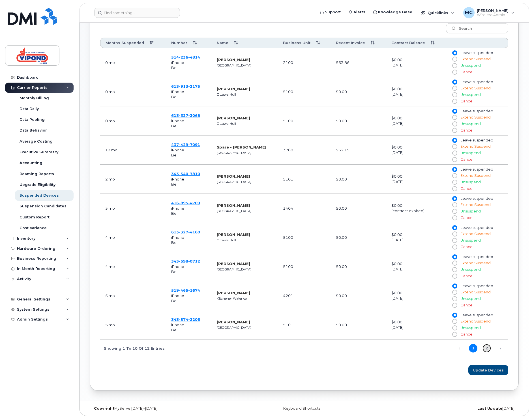
click at [487, 349] on link "2" at bounding box center [486, 348] width 8 height 8
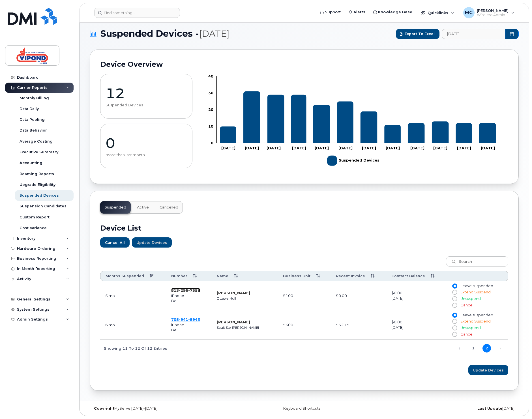
click at [187, 289] on span "296" at bounding box center [183, 290] width 9 height 5
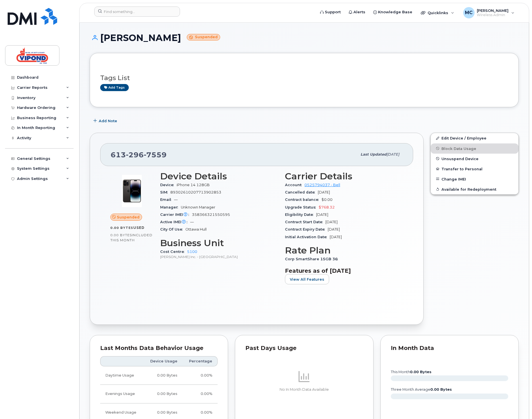
click at [141, 120] on div "Add Note" at bounding box center [304, 121] width 429 height 10
click at [33, 77] on div "Dashboard" at bounding box center [27, 77] width 21 height 5
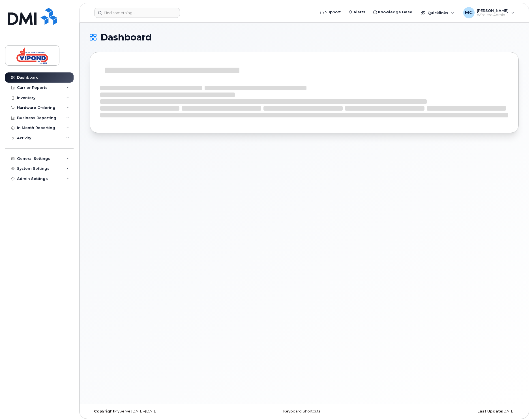
click at [296, 29] on div "Dashboard" at bounding box center [303, 213] width 449 height 381
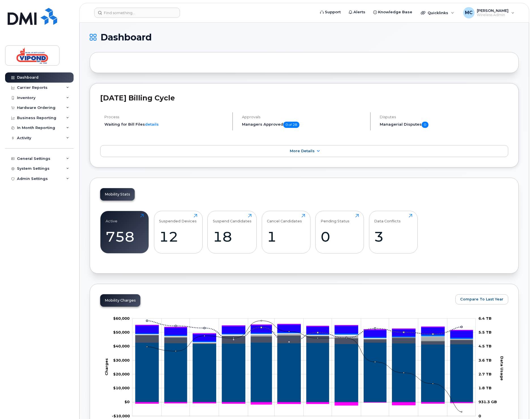
click at [33, 84] on div "Carrier Reports" at bounding box center [39, 88] width 68 height 10
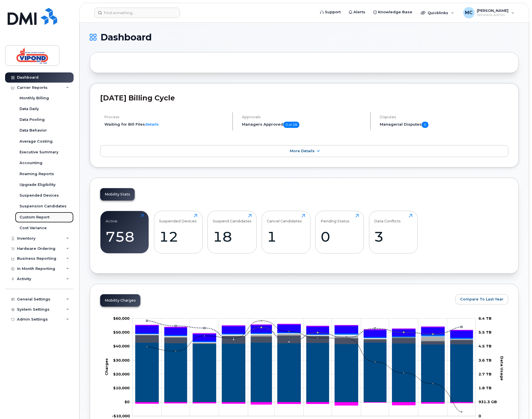
click at [36, 217] on div "Custom Report" at bounding box center [35, 217] width 30 height 5
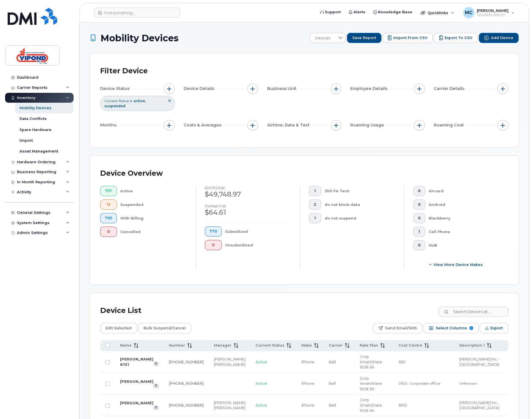
click at [169, 102] on icon at bounding box center [169, 100] width 3 height 3
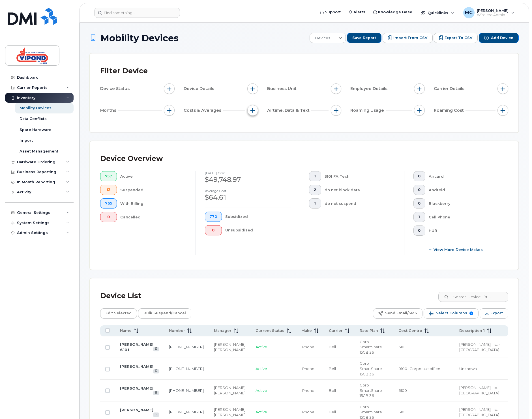
click at [250, 111] on span "button" at bounding box center [252, 110] width 5 height 5
click at [231, 120] on div "Filter Device Device Status Device Details Business Unit Employee Details Carri…" at bounding box center [304, 93] width 408 height 59
click at [336, 109] on span "button" at bounding box center [336, 110] width 5 height 5
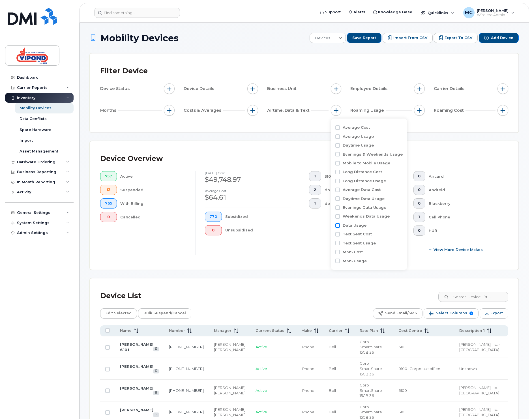
click at [337, 227] on input "Data Usage" at bounding box center [337, 225] width 5 height 5
checkbox input "true"
click at [379, 238] on span "greater than" at bounding box center [368, 236] width 49 height 10
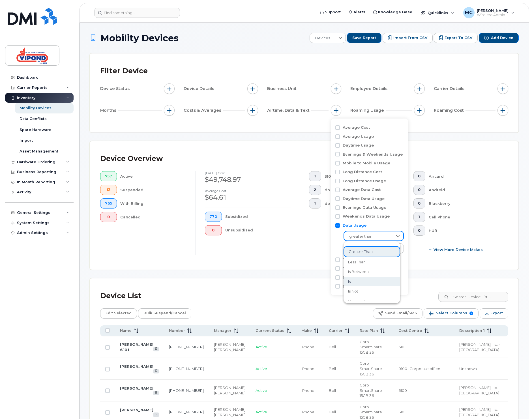
click at [369, 278] on li "is" at bounding box center [371, 282] width 57 height 10
click at [366, 250] on input at bounding box center [373, 248] width 61 height 10
type input "MB 0"
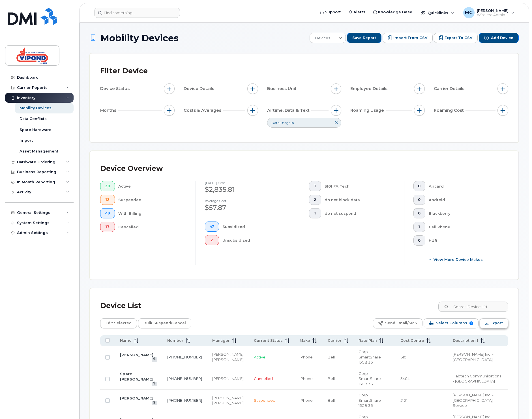
click at [495, 324] on span "Export" at bounding box center [496, 323] width 12 height 8
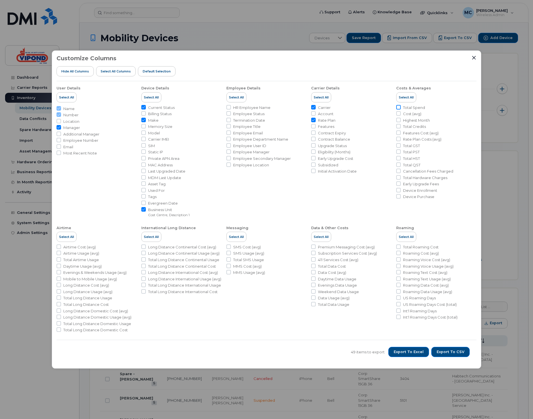
click at [399, 106] on input "Total Spend" at bounding box center [398, 107] width 5 height 5
checkbox input "true"
click at [414, 353] on span "Export to Excel" at bounding box center [409, 351] width 30 height 5
click at [280, 301] on li "Messaging Select All SMS Cost (avg) SMS Usage (avg) Total SMS Usage MMS Cost (a…" at bounding box center [266, 277] width 80 height 112
click at [475, 57] on icon "Close" at bounding box center [474, 57] width 5 height 5
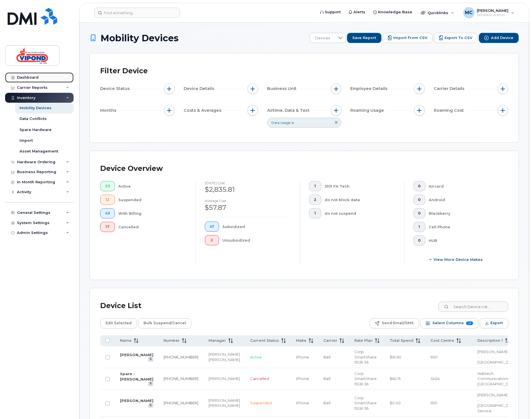
click at [24, 76] on div "Dashboard" at bounding box center [27, 77] width 21 height 5
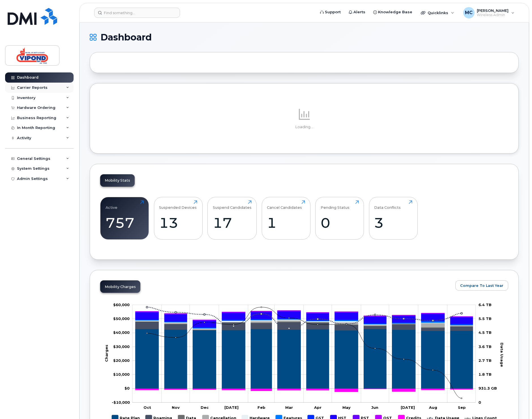
click at [33, 87] on div "Carrier Reports" at bounding box center [32, 87] width 31 height 5
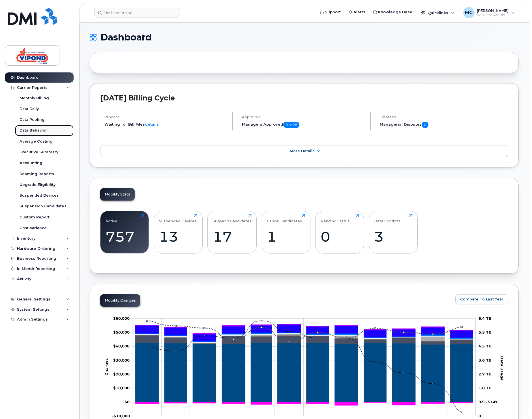
click at [27, 130] on div "Data Behavior" at bounding box center [33, 130] width 27 height 5
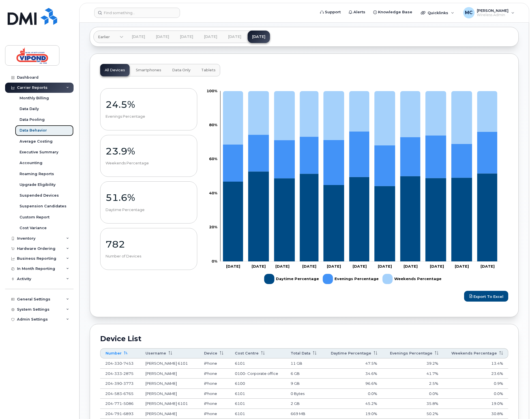
scroll to position [184, 0]
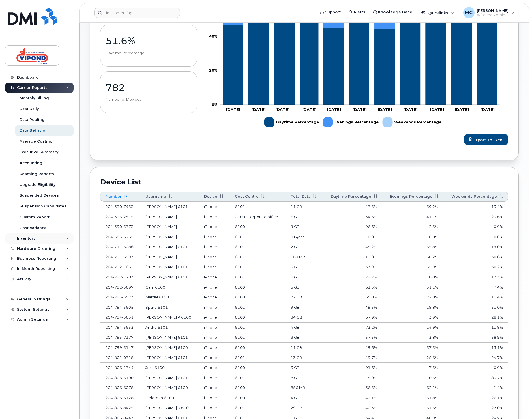
click at [29, 239] on div "Inventory" at bounding box center [26, 238] width 18 height 5
click at [27, 249] on div "Hardware Ordering" at bounding box center [36, 248] width 38 height 5
click at [27, 260] on div "Business Reporting" at bounding box center [36, 258] width 39 height 5
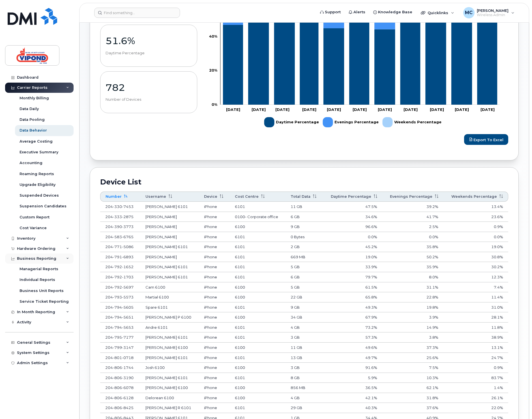
click at [27, 260] on div "Business Reporting" at bounding box center [36, 258] width 39 height 5
click at [42, 268] on div "In Month Reporting" at bounding box center [36, 268] width 38 height 5
click at [36, 278] on div "Data Usage" at bounding box center [31, 279] width 23 height 5
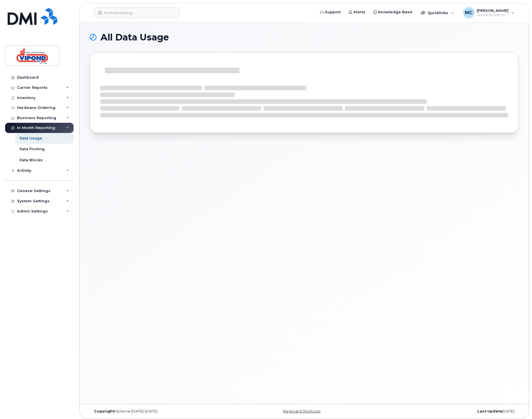
click at [197, 31] on div "All Data Usage" at bounding box center [303, 213] width 449 height 381
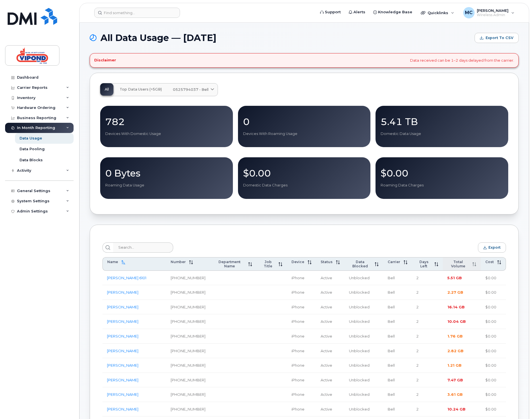
click at [459, 265] on span "Total Volume" at bounding box center [457, 264] width 21 height 8
click at [490, 247] on span "Export" at bounding box center [494, 247] width 12 height 4
